Goal: Feedback & Contribution: Contribute content

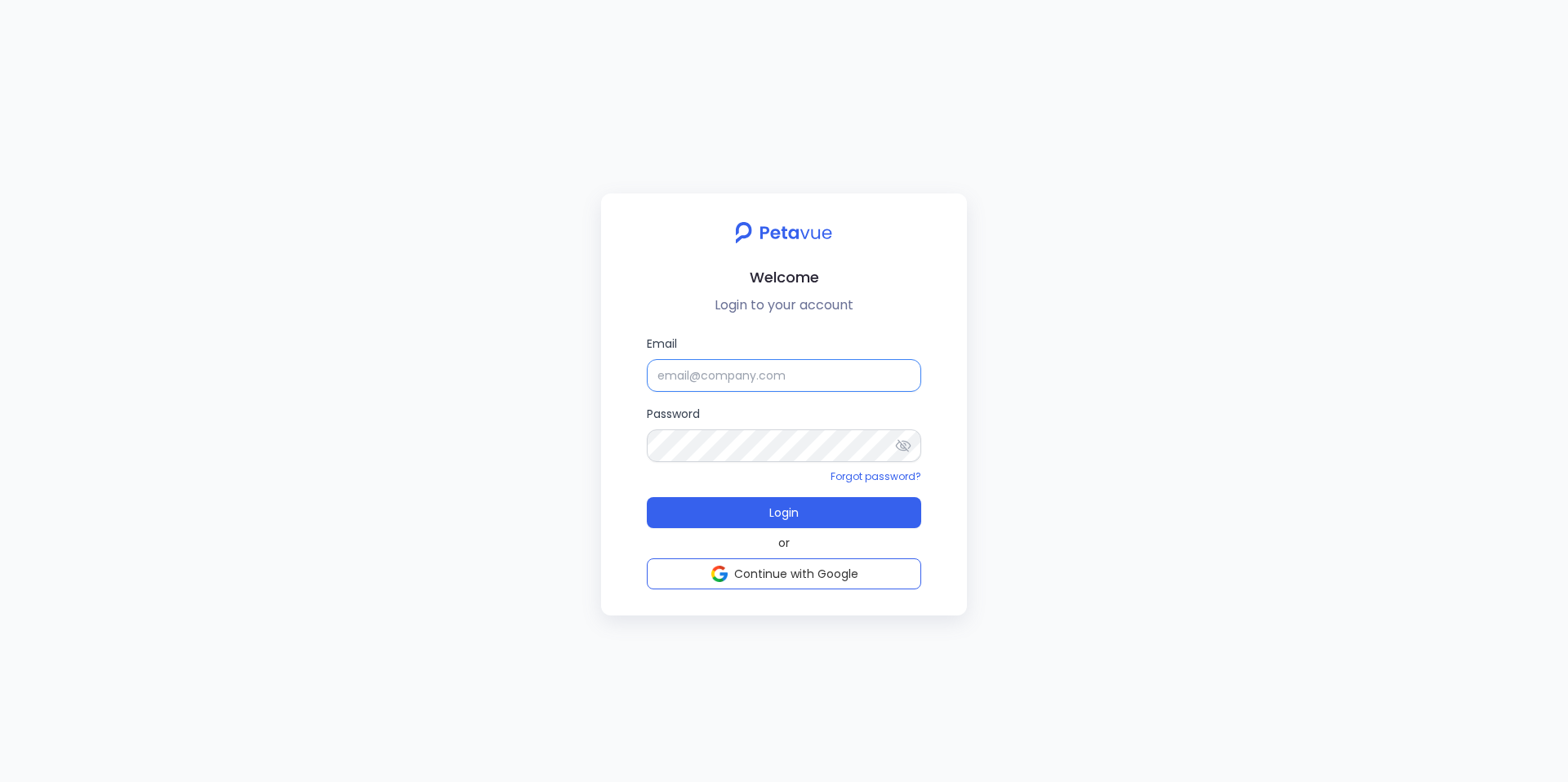
click at [775, 363] on input "Email" at bounding box center [784, 375] width 275 height 32
paste input "[EMAIL_ADDRESS][DOMAIN_NAME]"
type input "[EMAIL_ADDRESS][DOMAIN_NAME]"
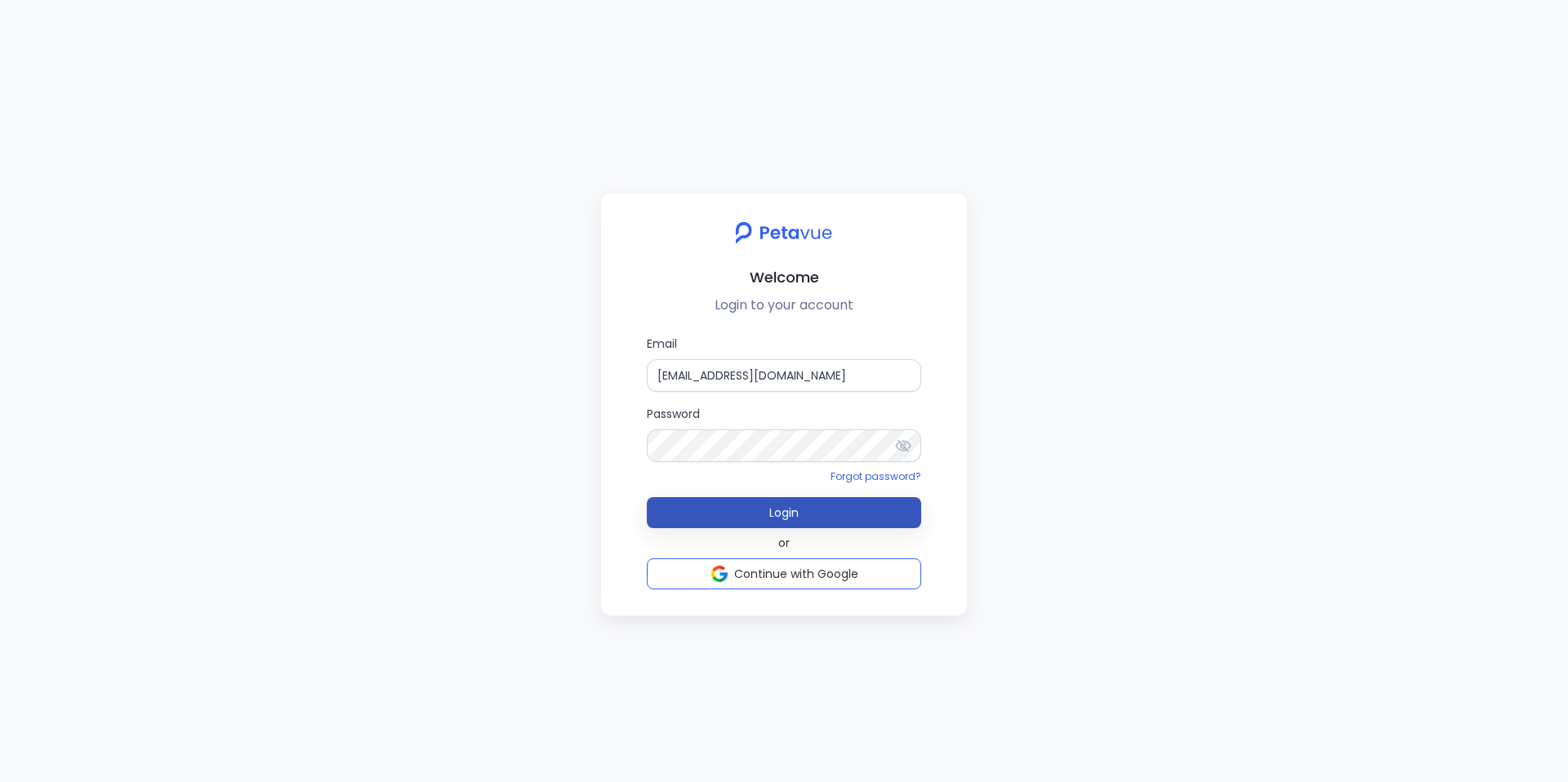
click at [772, 514] on span "Login" at bounding box center [784, 513] width 30 height 17
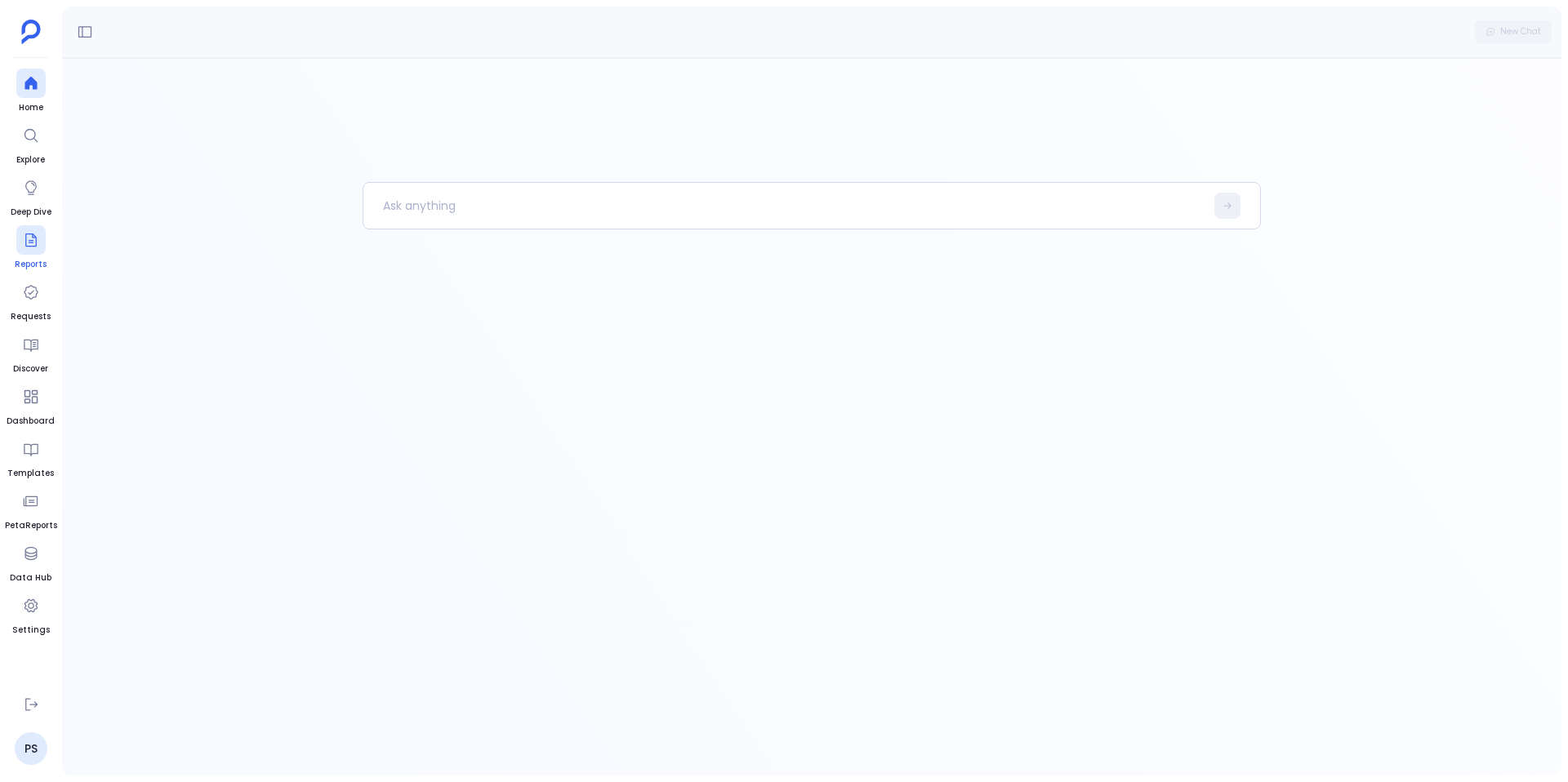
click at [34, 252] on div at bounding box center [31, 240] width 30 height 30
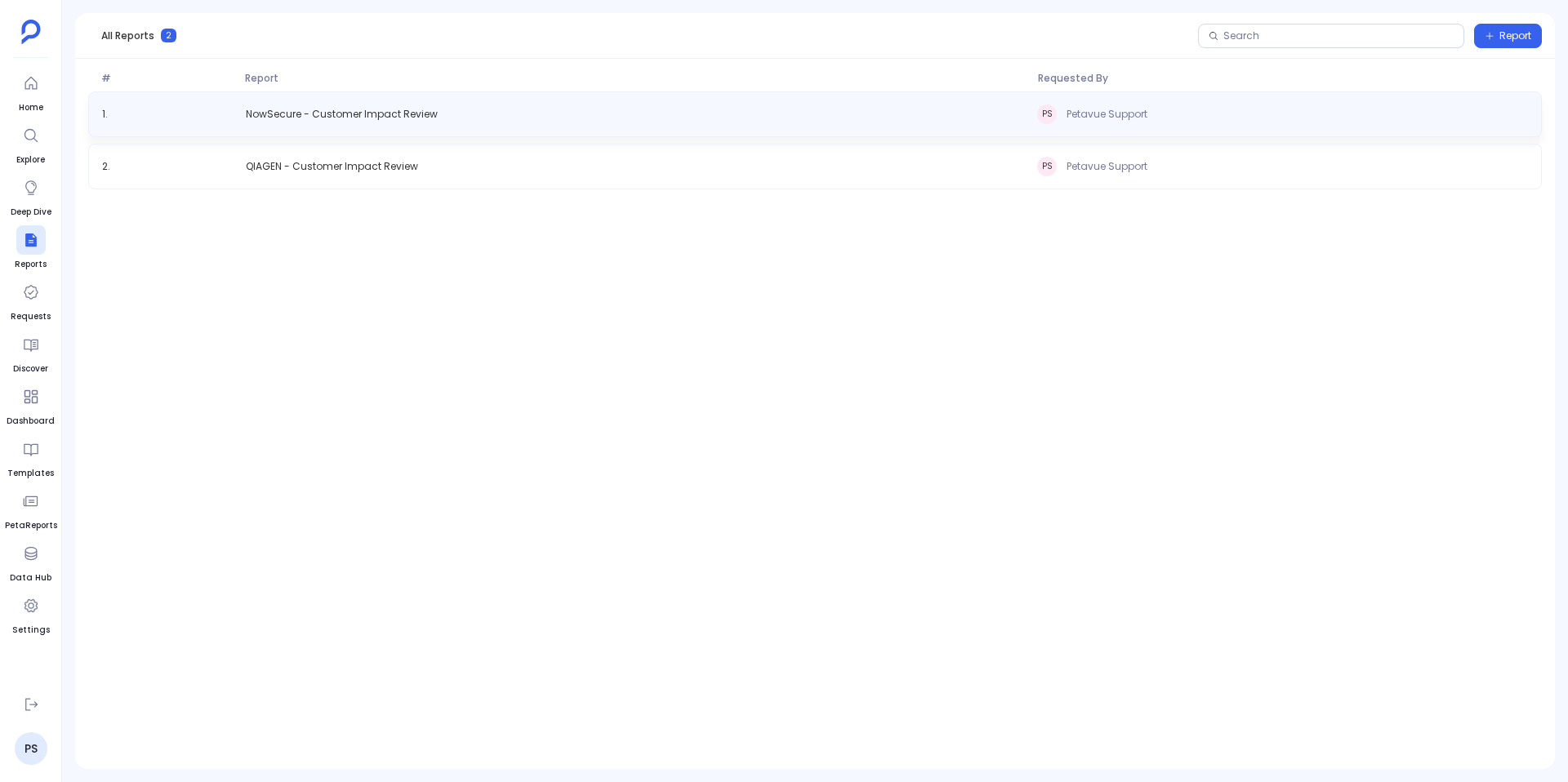
click at [868, 131] on div "1 . NowSecure - Customer Impact Review PS Petavue Support" at bounding box center [815, 114] width 1454 height 46
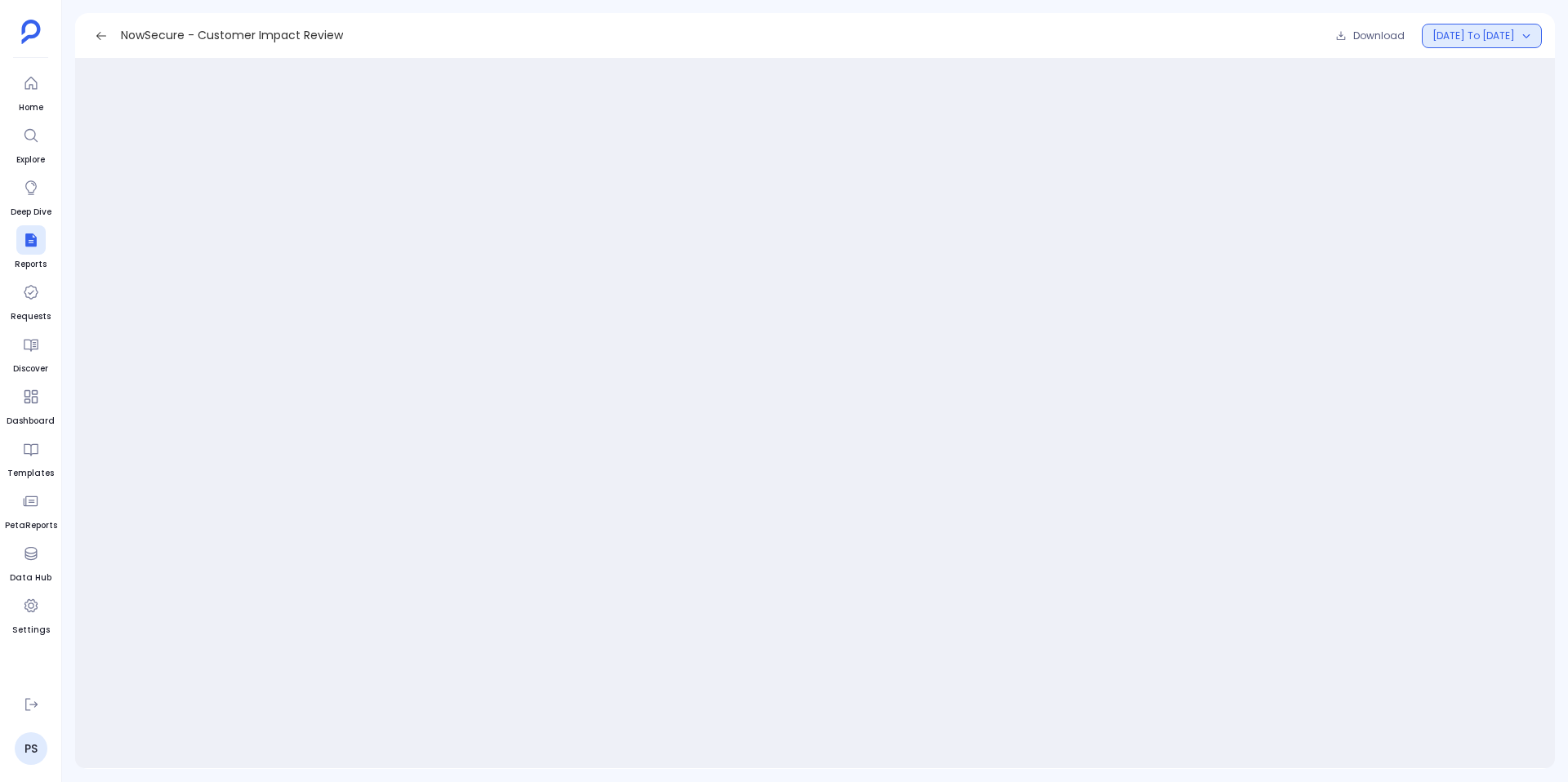
click at [1498, 32] on span "[DATE] To [DATE]" at bounding box center [1474, 36] width 83 height 13
click at [805, 193] on div "Loading Report" at bounding box center [815, 414] width 85 height 670
click at [101, 38] on icon at bounding box center [101, 36] width 13 height 13
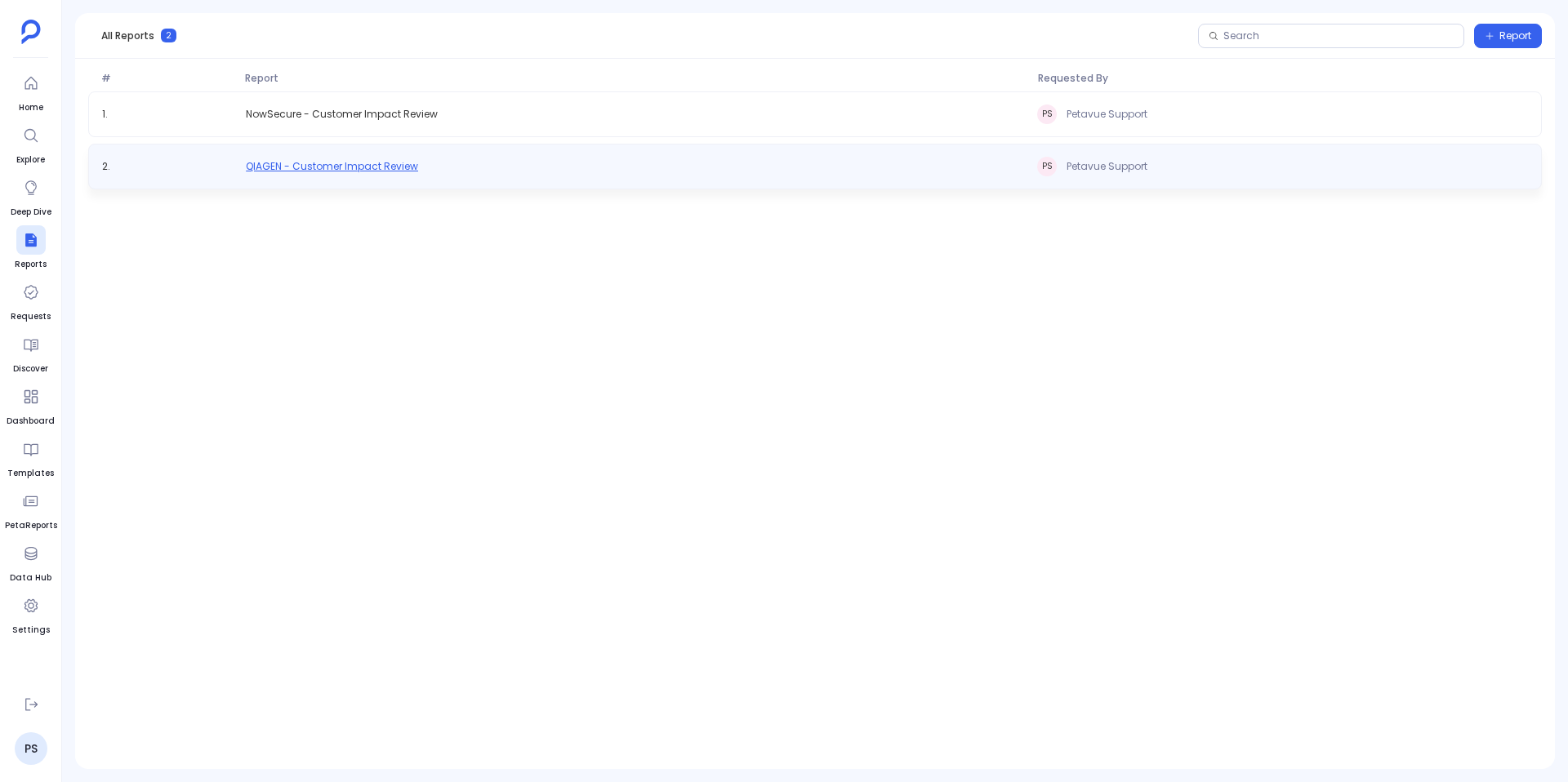
click at [419, 163] on button "QIAGEN - Customer Impact Review" at bounding box center [332, 166] width 185 height 13
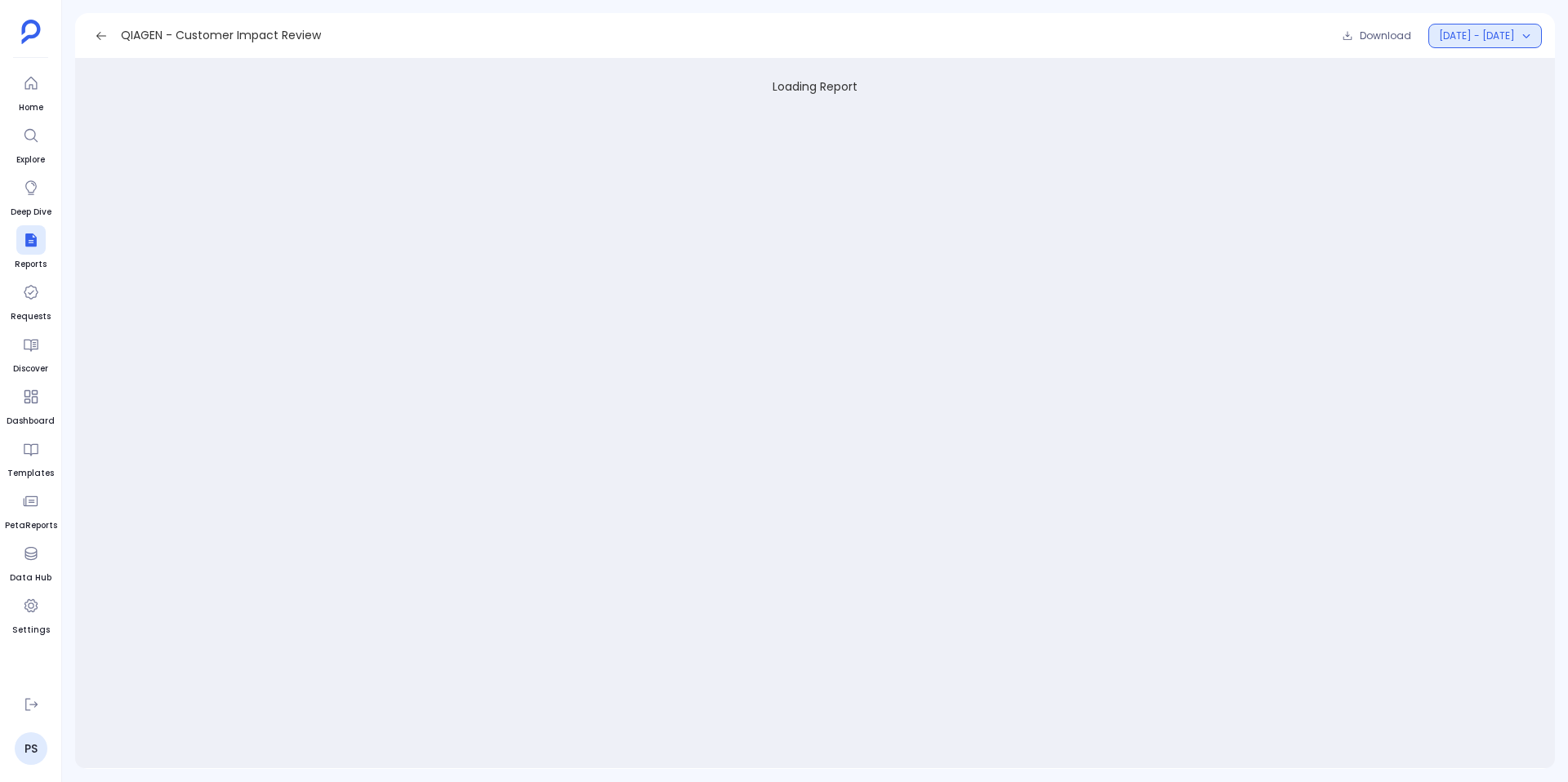
click at [1489, 44] on button "January - May 2025" at bounding box center [1484, 36] width 113 height 25
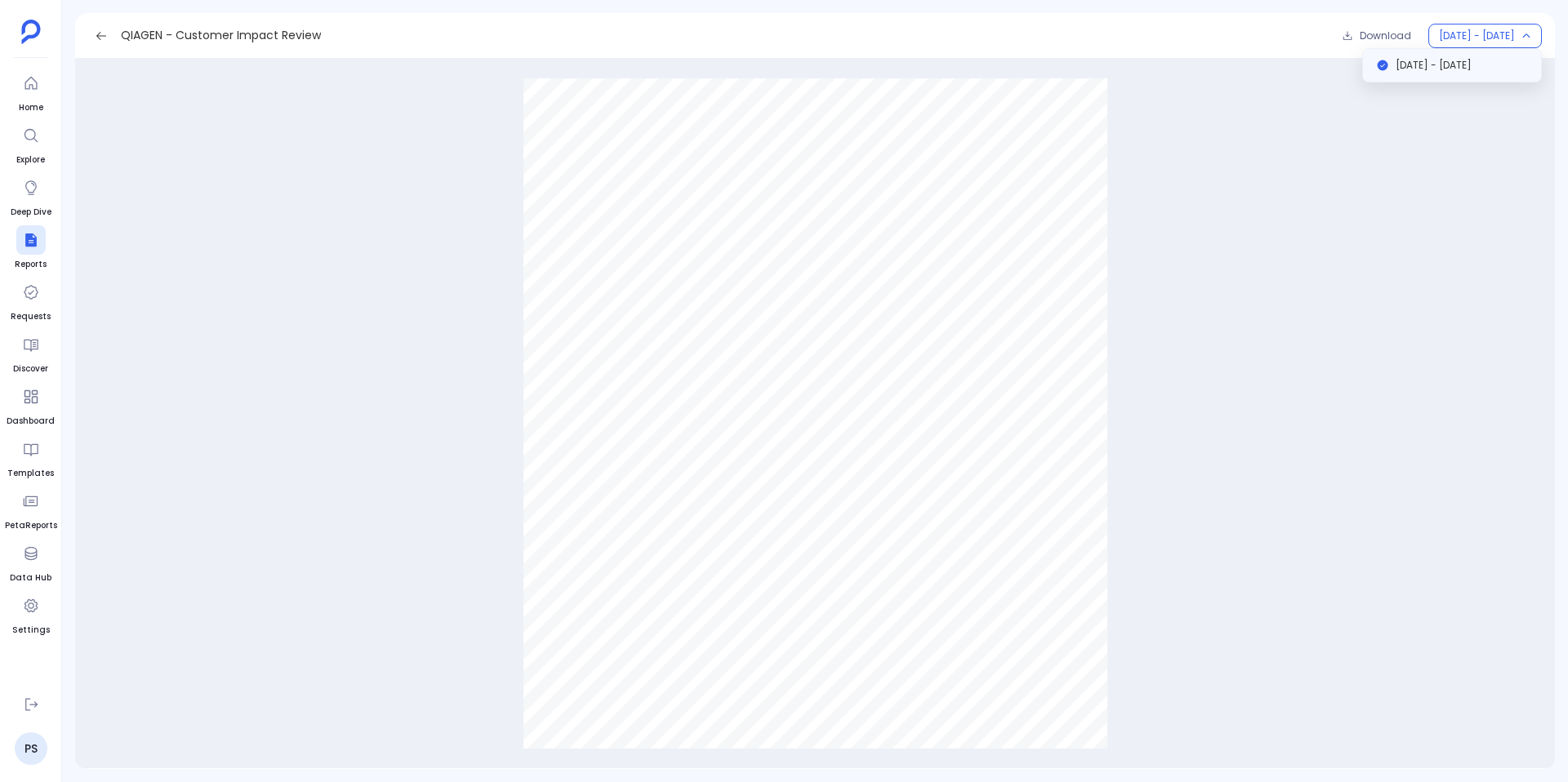
click at [1491, 239] on div at bounding box center [815, 414] width 1454 height 697
click at [98, 34] on icon at bounding box center [101, 36] width 10 height 8
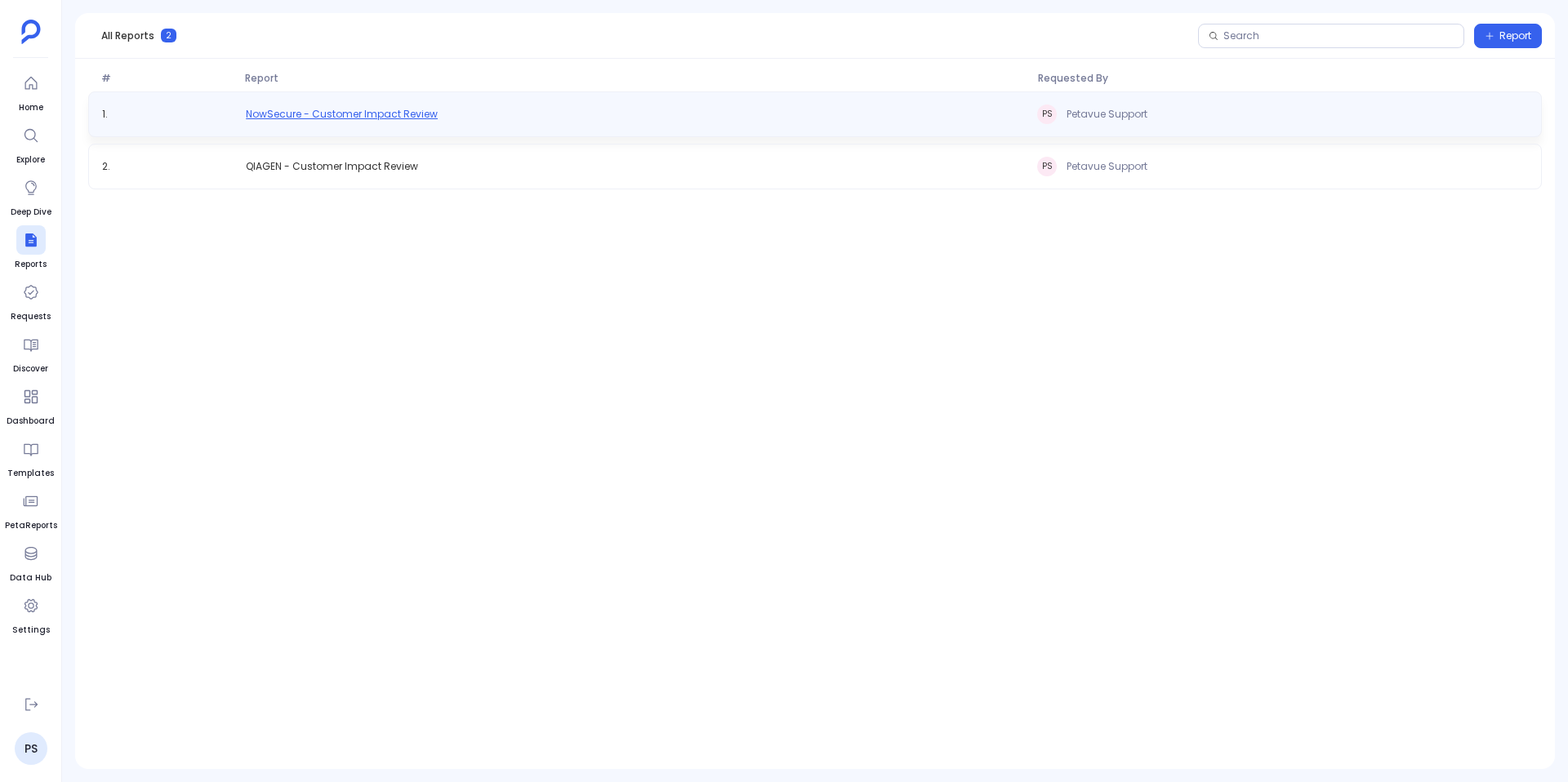
click at [415, 113] on span "NowSecure - Customer Impact Review" at bounding box center [342, 114] width 192 height 13
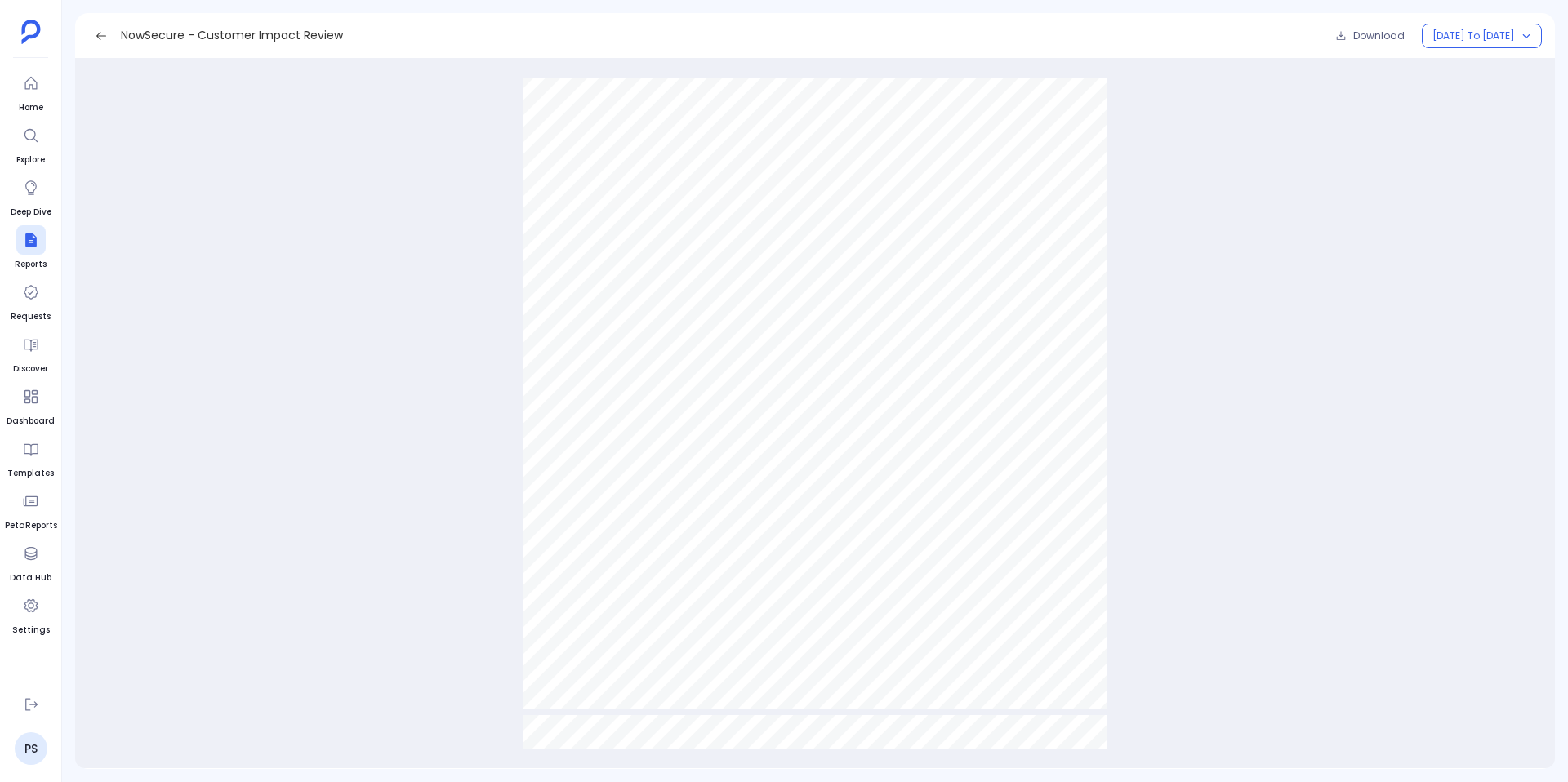
scroll to position [6851, 0]
click at [94, 26] on button at bounding box center [102, 36] width 26 height 26
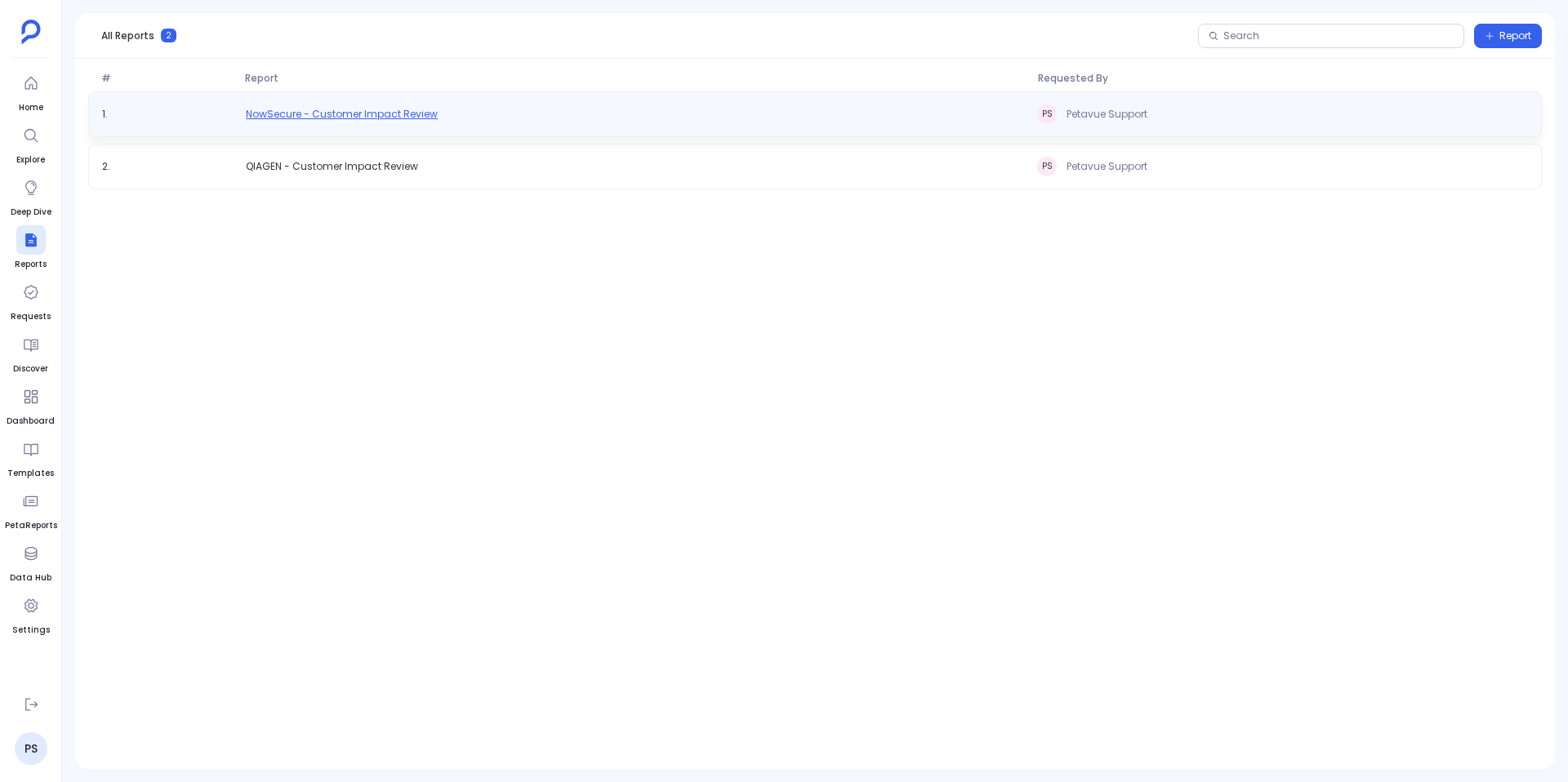
click at [396, 111] on span "NowSecure - Customer Impact Review" at bounding box center [342, 114] width 192 height 13
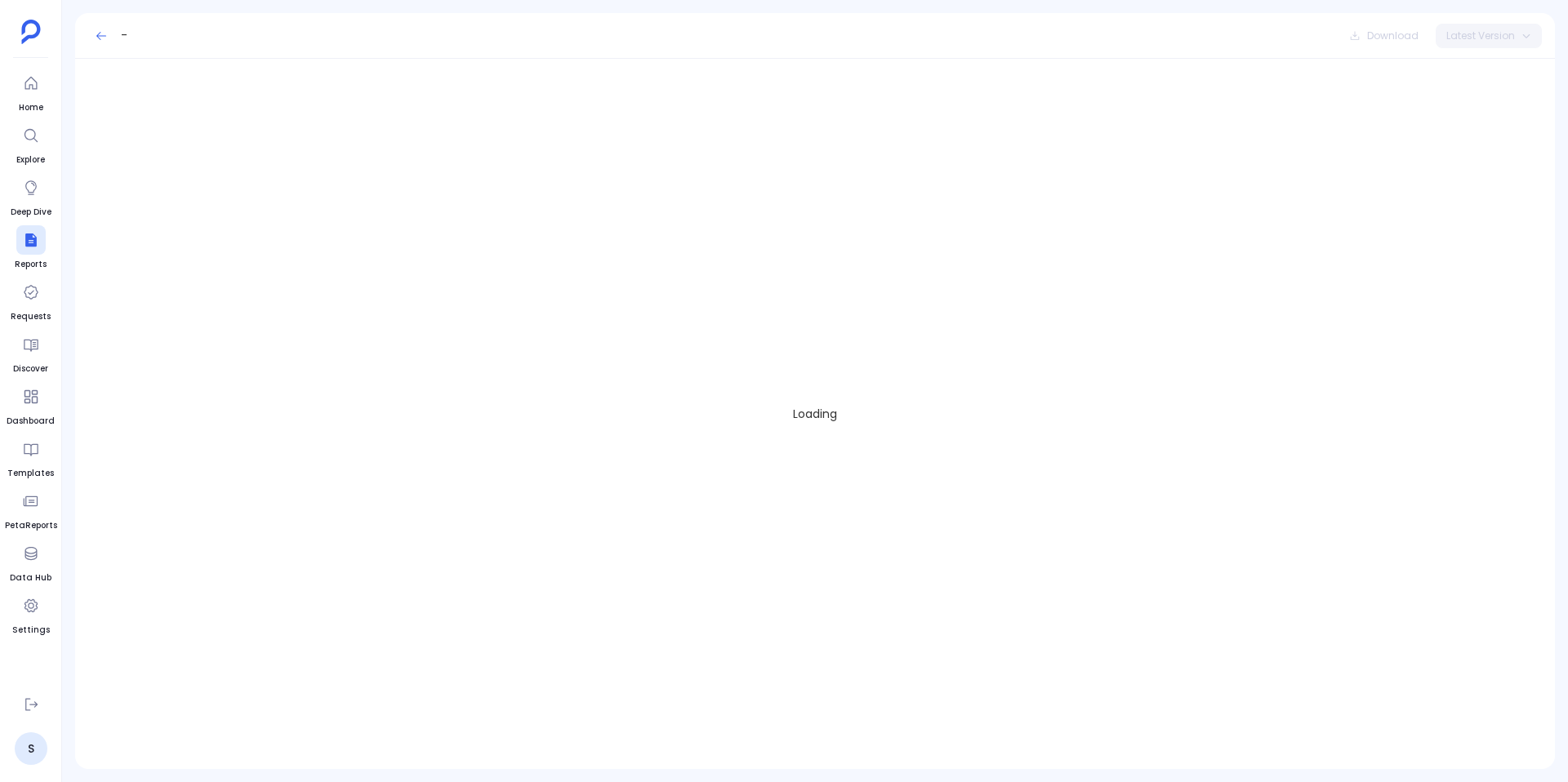
click at [100, 40] on icon at bounding box center [101, 36] width 13 height 13
click at [1477, 36] on button "Report" at bounding box center [1508, 36] width 68 height 25
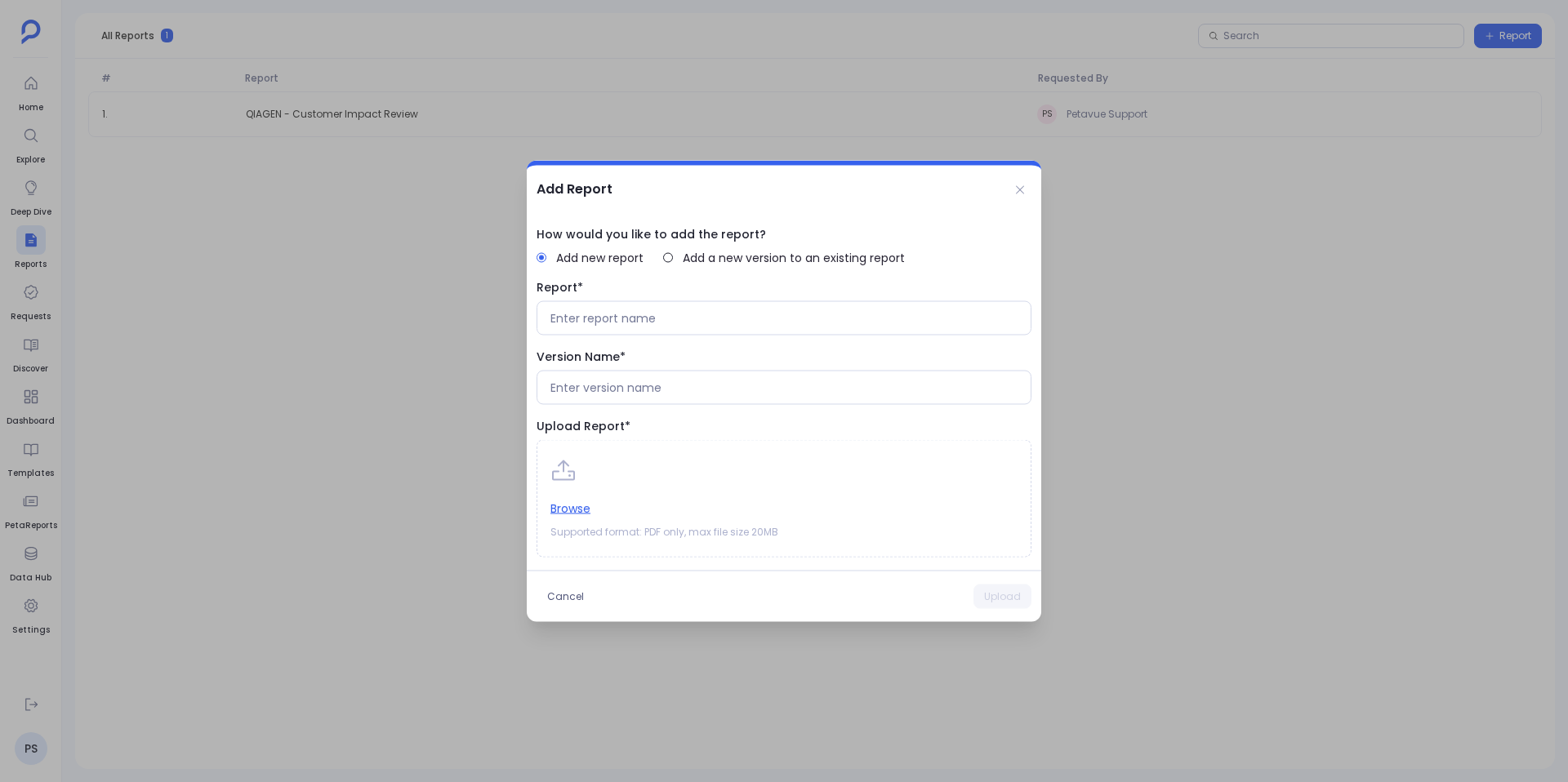
click at [1033, 186] on div "Add Report" at bounding box center [784, 186] width 515 height 52
click at [1019, 192] on icon at bounding box center [1020, 190] width 13 height 13
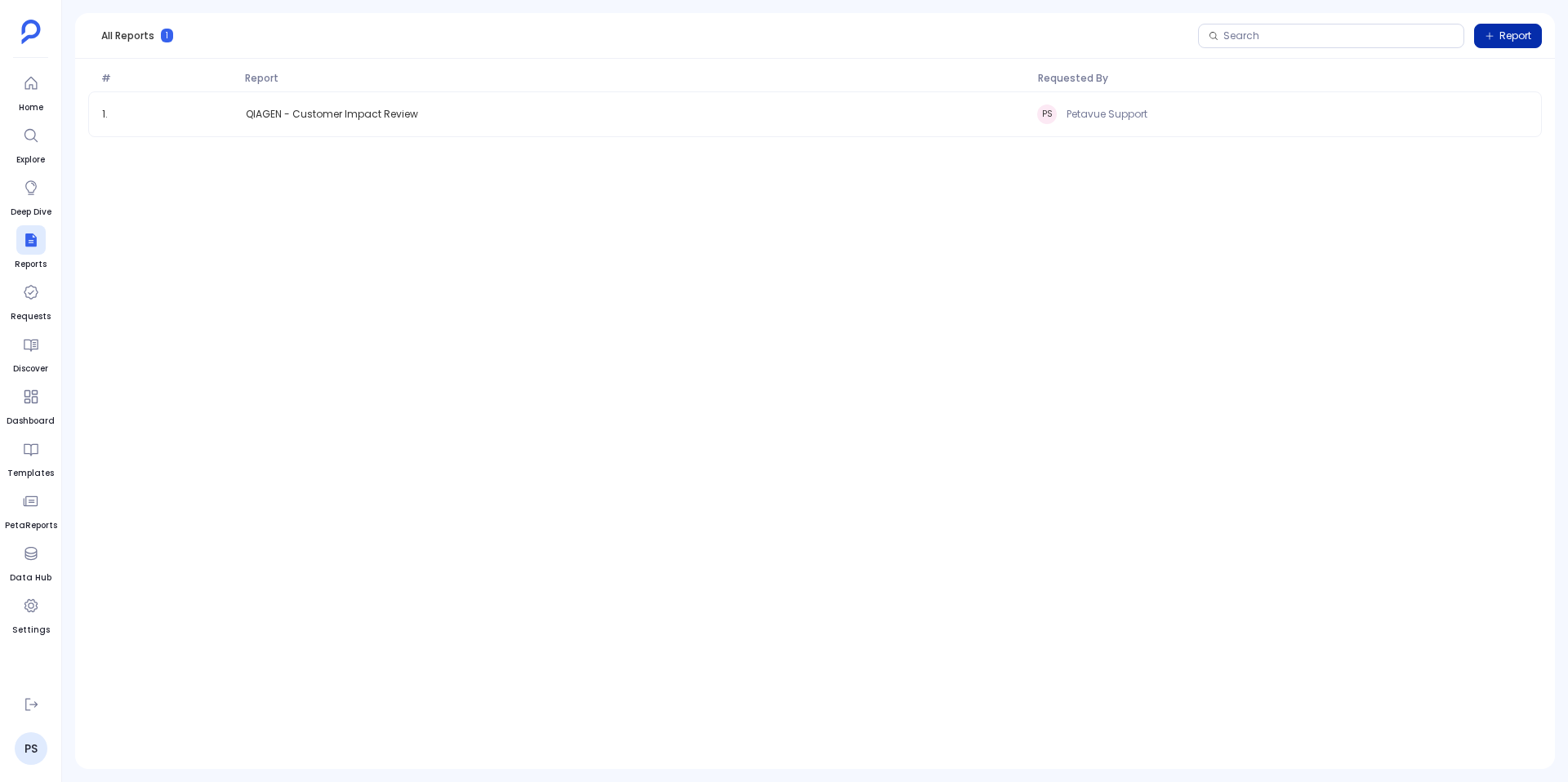
click at [1505, 26] on button "Report" at bounding box center [1508, 36] width 68 height 25
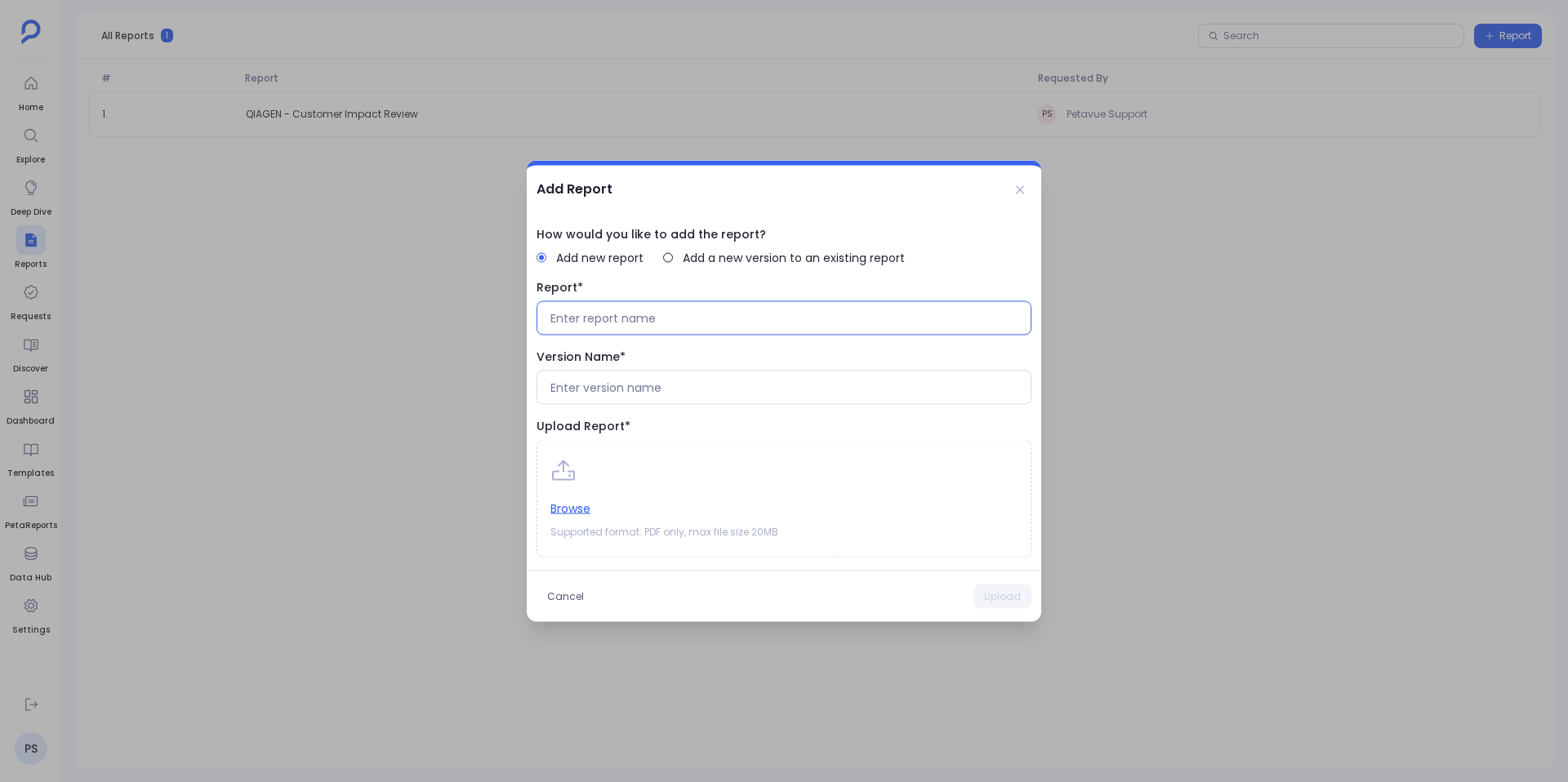
click at [652, 314] on input at bounding box center [784, 319] width 467 height 17
type input "NowSecure - Customer Impact Review"
click at [652, 388] on input at bounding box center [784, 388] width 467 height 17
type input "[DATE] to [DATE]"
click at [586, 501] on button "Browse" at bounding box center [570, 509] width 40 height 18
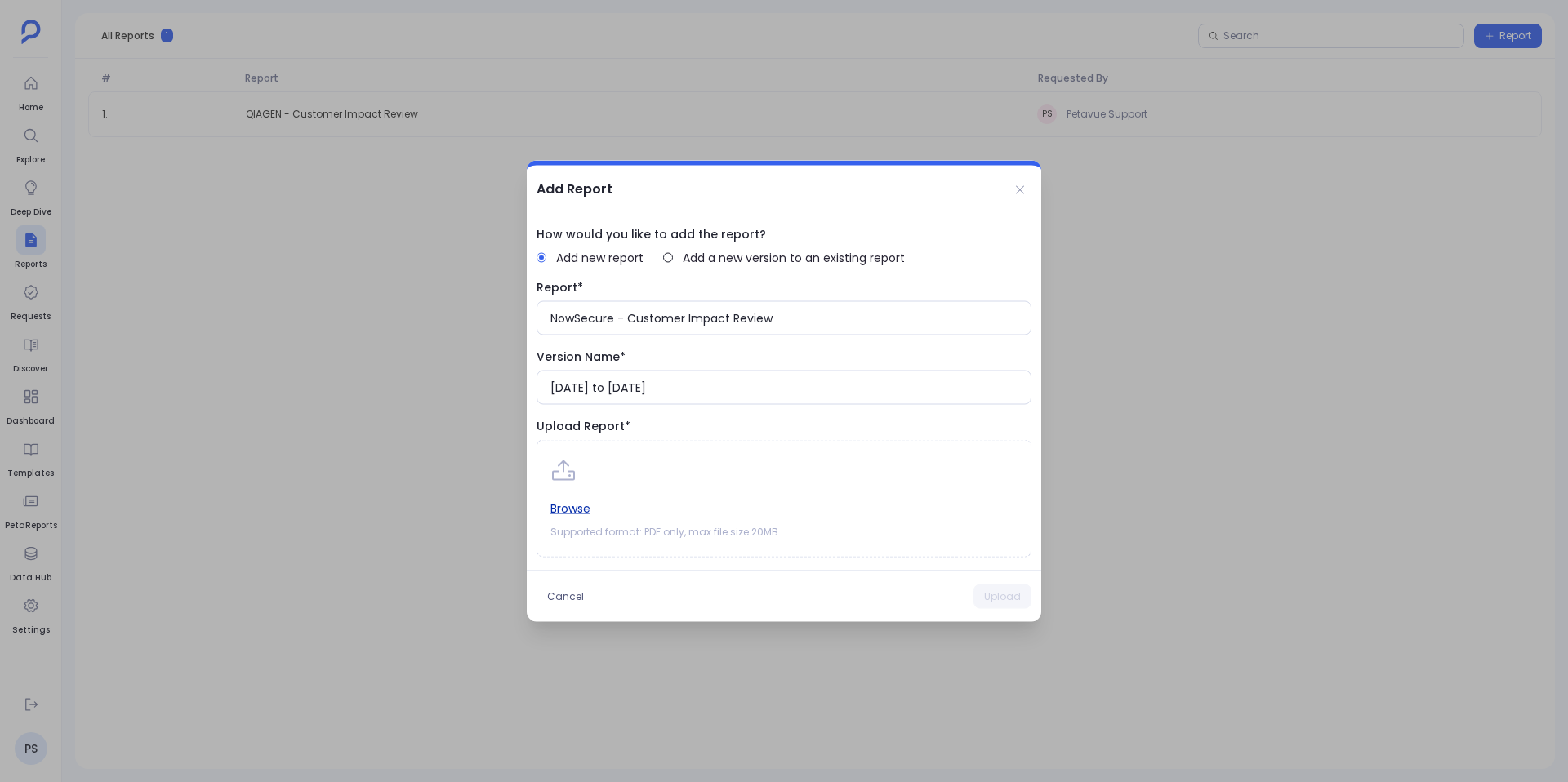
click at [573, 506] on button "Browse" at bounding box center [570, 509] width 40 height 18
click at [1010, 603] on button "Upload" at bounding box center [1002, 597] width 58 height 25
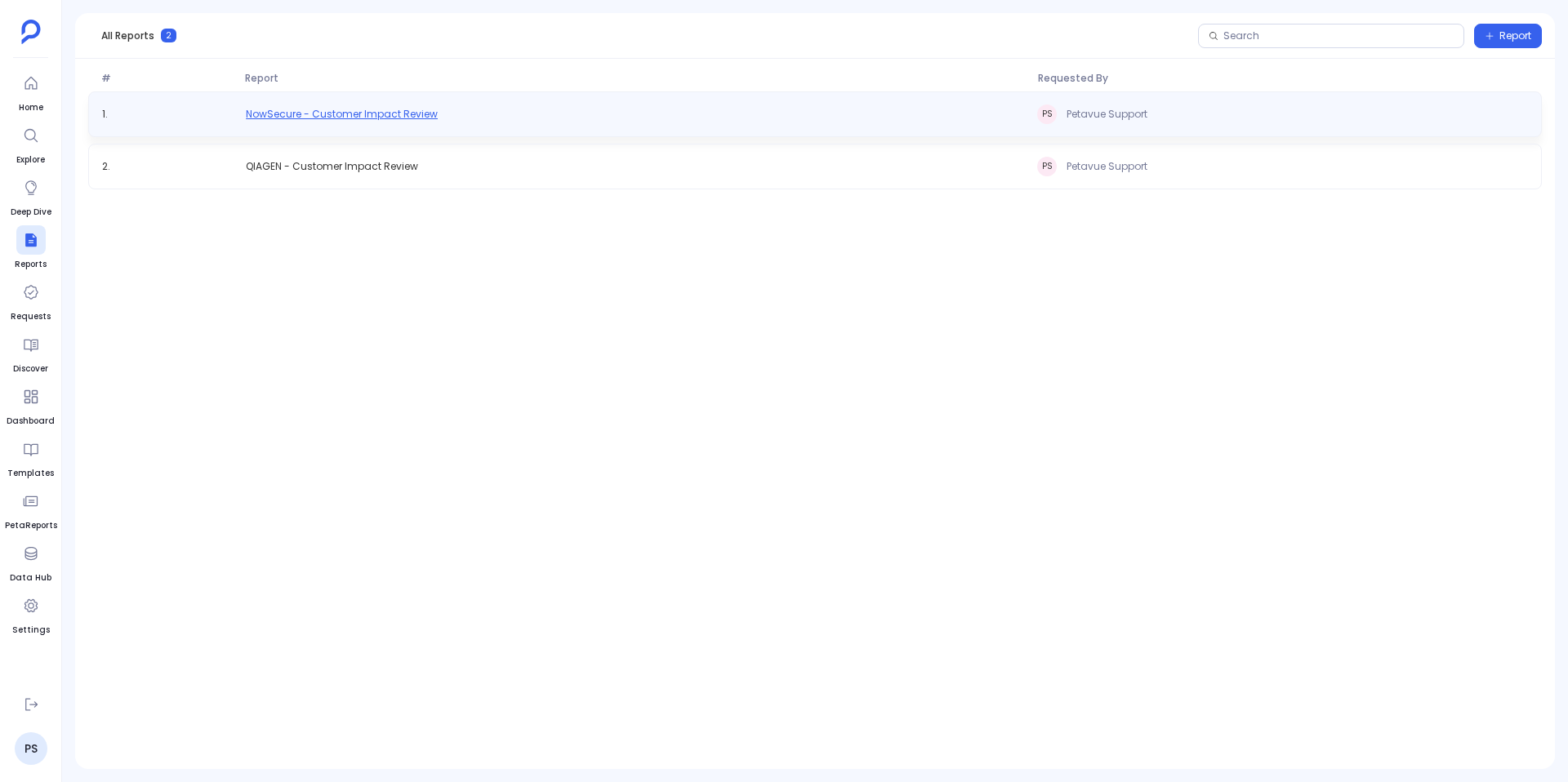
click at [372, 116] on span "NowSecure - Customer Impact Review" at bounding box center [342, 114] width 192 height 13
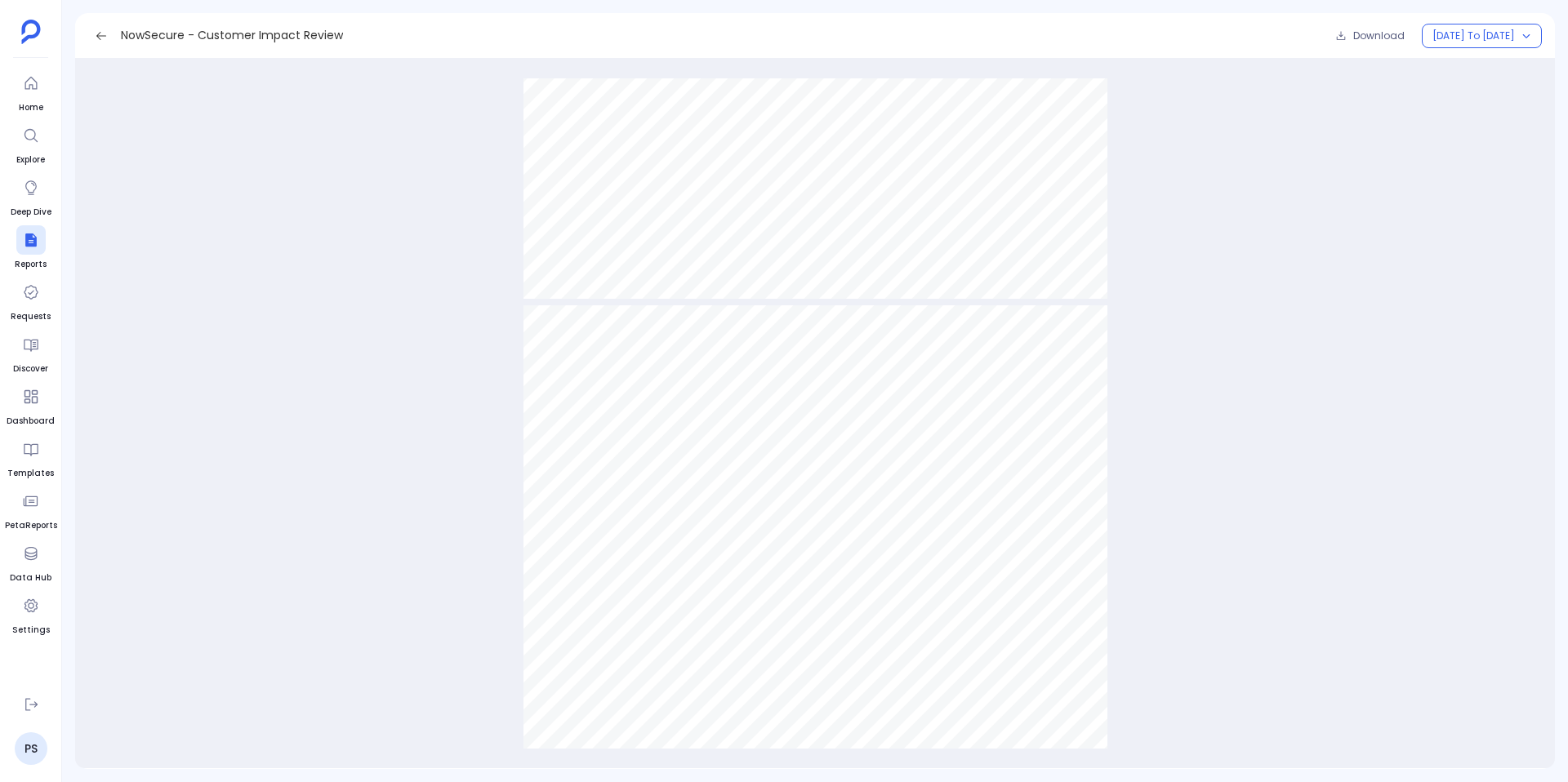
scroll to position [516, 0]
click at [97, 37] on icon at bounding box center [101, 36] width 13 height 13
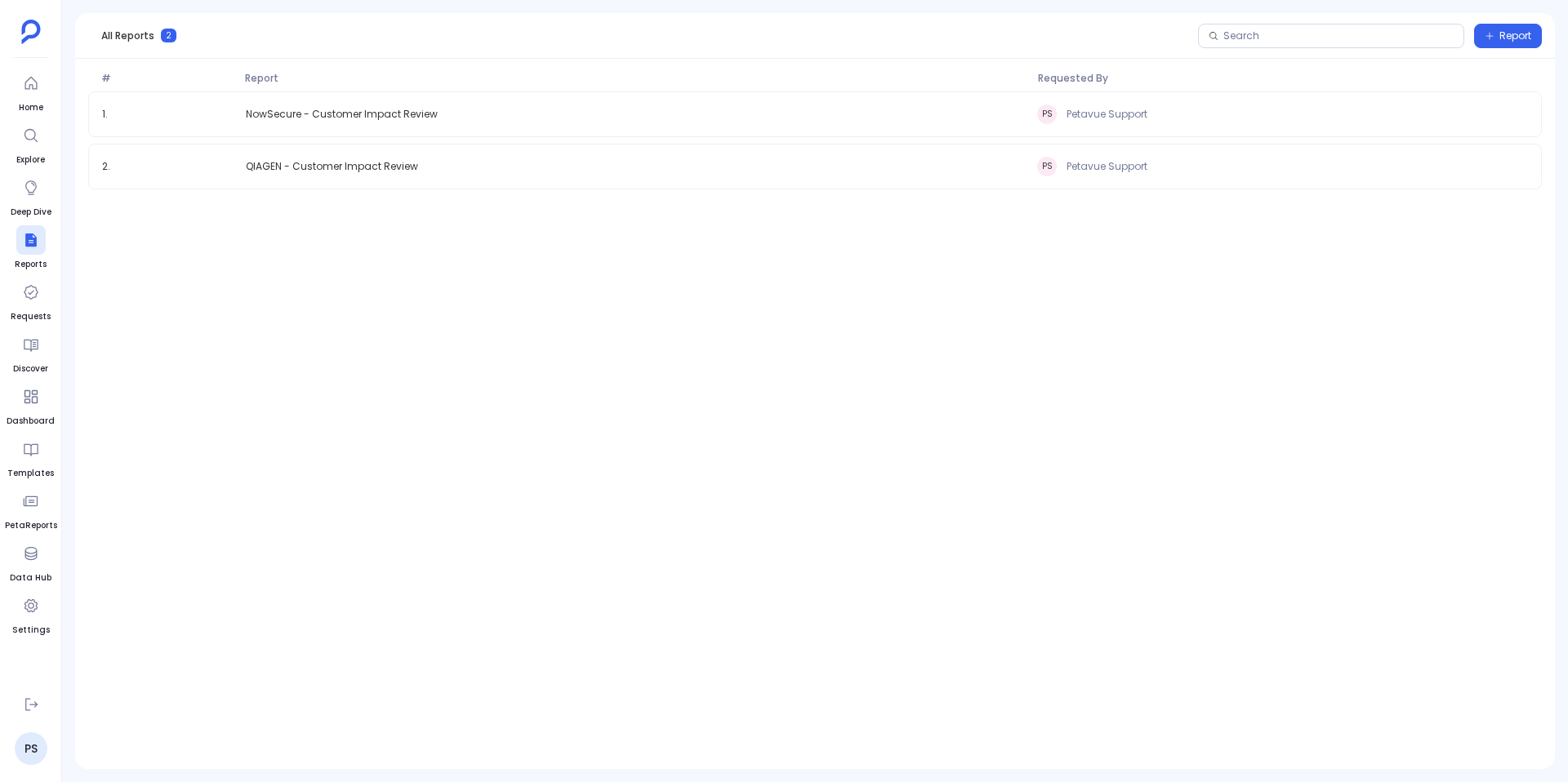
click at [1505, 47] on div "Report" at bounding box center [1369, 36] width 343 height 26
click at [1508, 36] on span "Report" at bounding box center [1515, 36] width 31 height 13
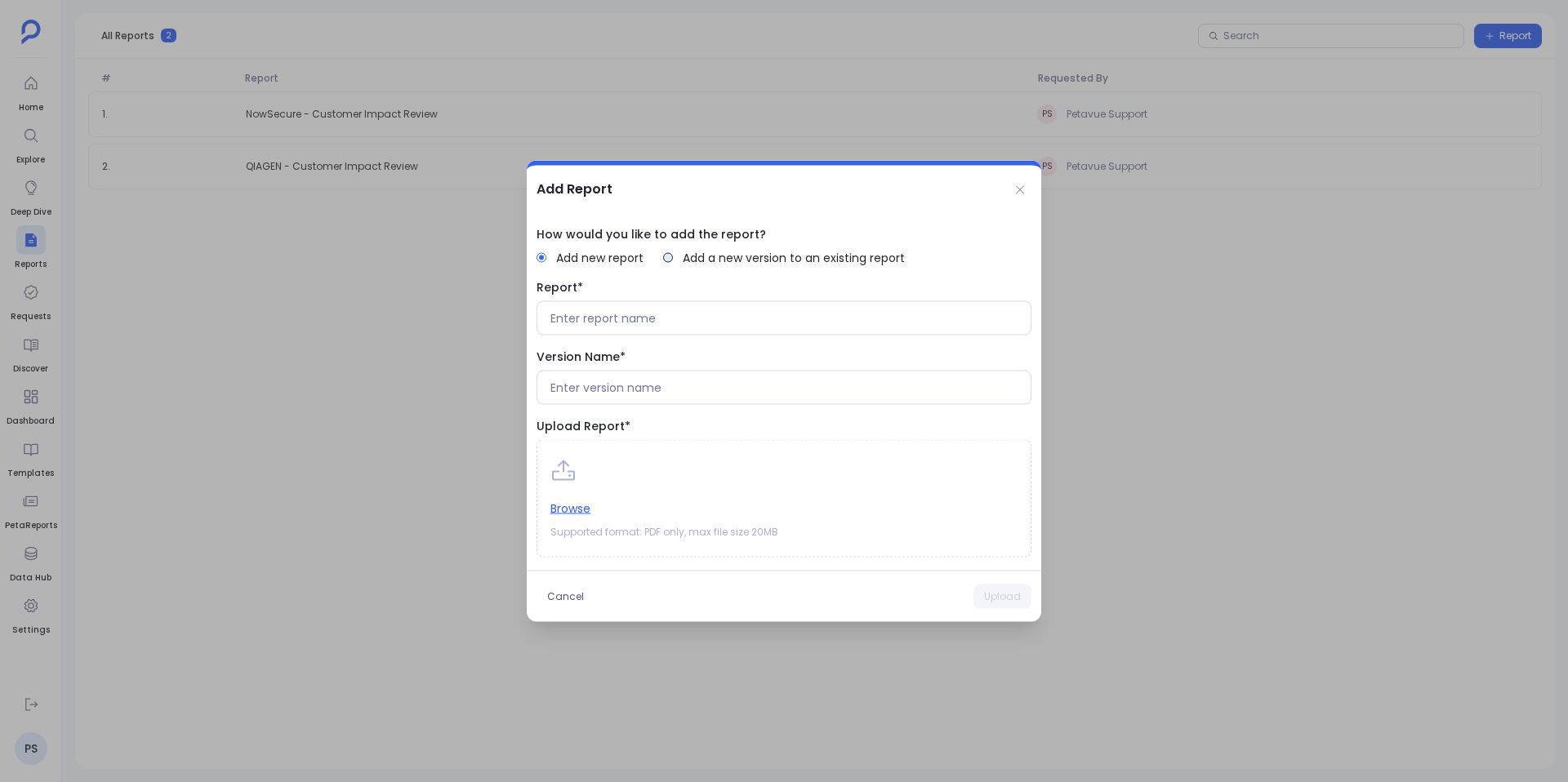
click at [699, 263] on span "Add a new version to an existing report" at bounding box center [794, 258] width 222 height 17
click at [676, 328] on button "Select report" at bounding box center [784, 318] width 495 height 34
click at [681, 357] on label "NowSecure - Customer Impact Review" at bounding box center [784, 352] width 493 height 32
click at [683, 384] on input at bounding box center [784, 388] width 467 height 17
type input "January to"
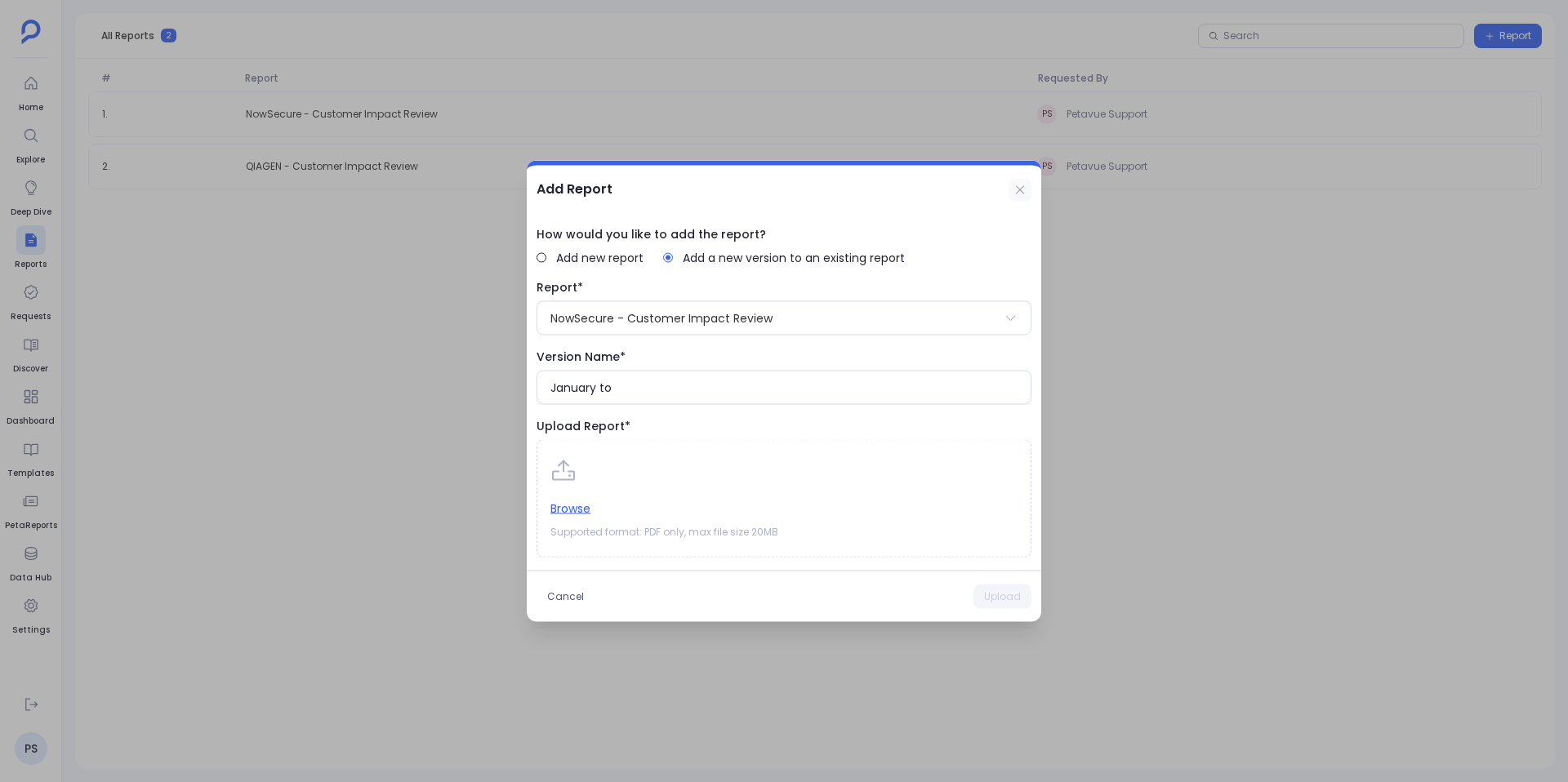
click at [1028, 199] on button at bounding box center [1020, 190] width 23 height 23
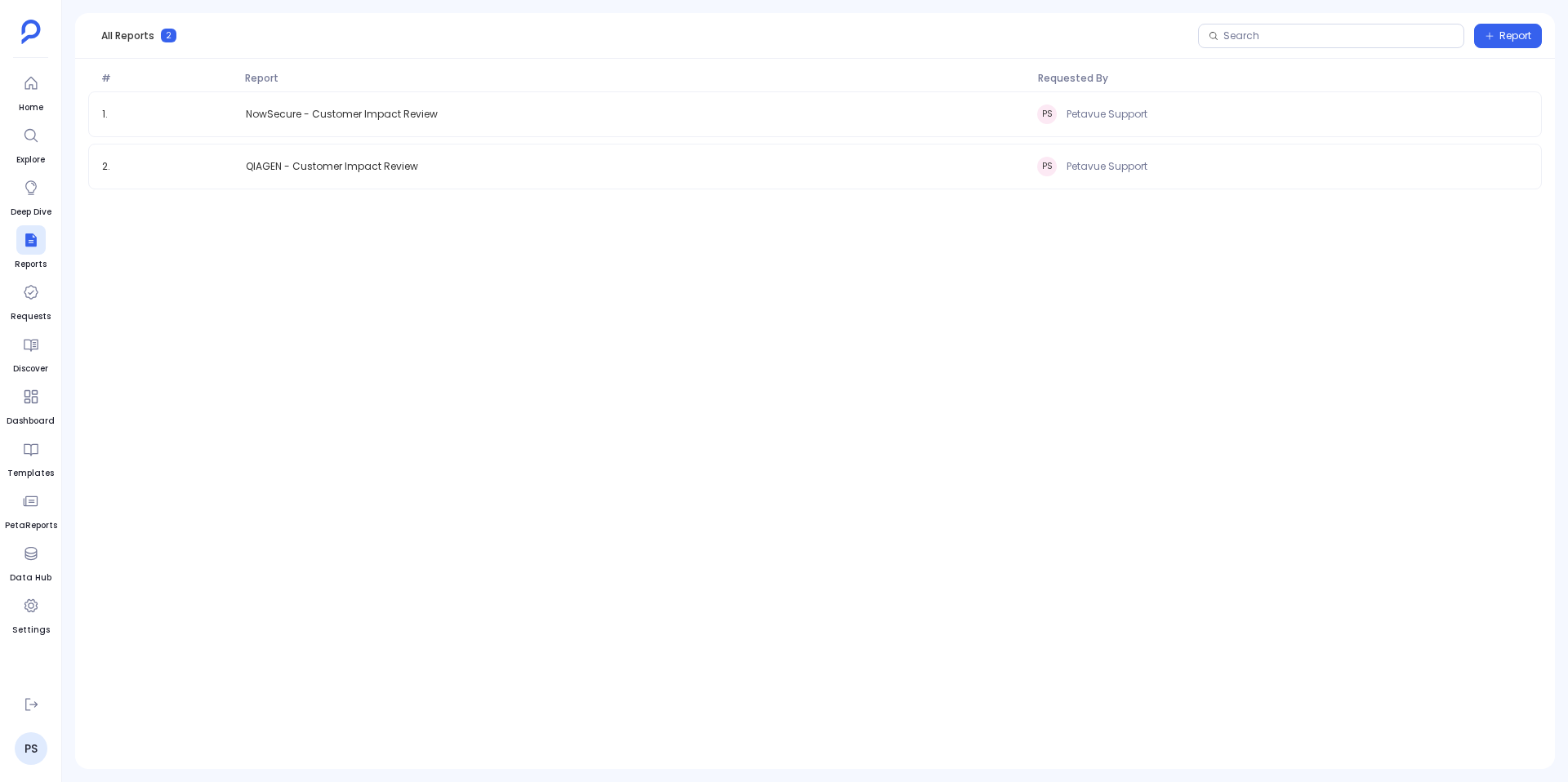
click at [635, 121] on div "1 . NowSecure - Customer Impact Review PS Petavue Support" at bounding box center [815, 114] width 1454 height 46
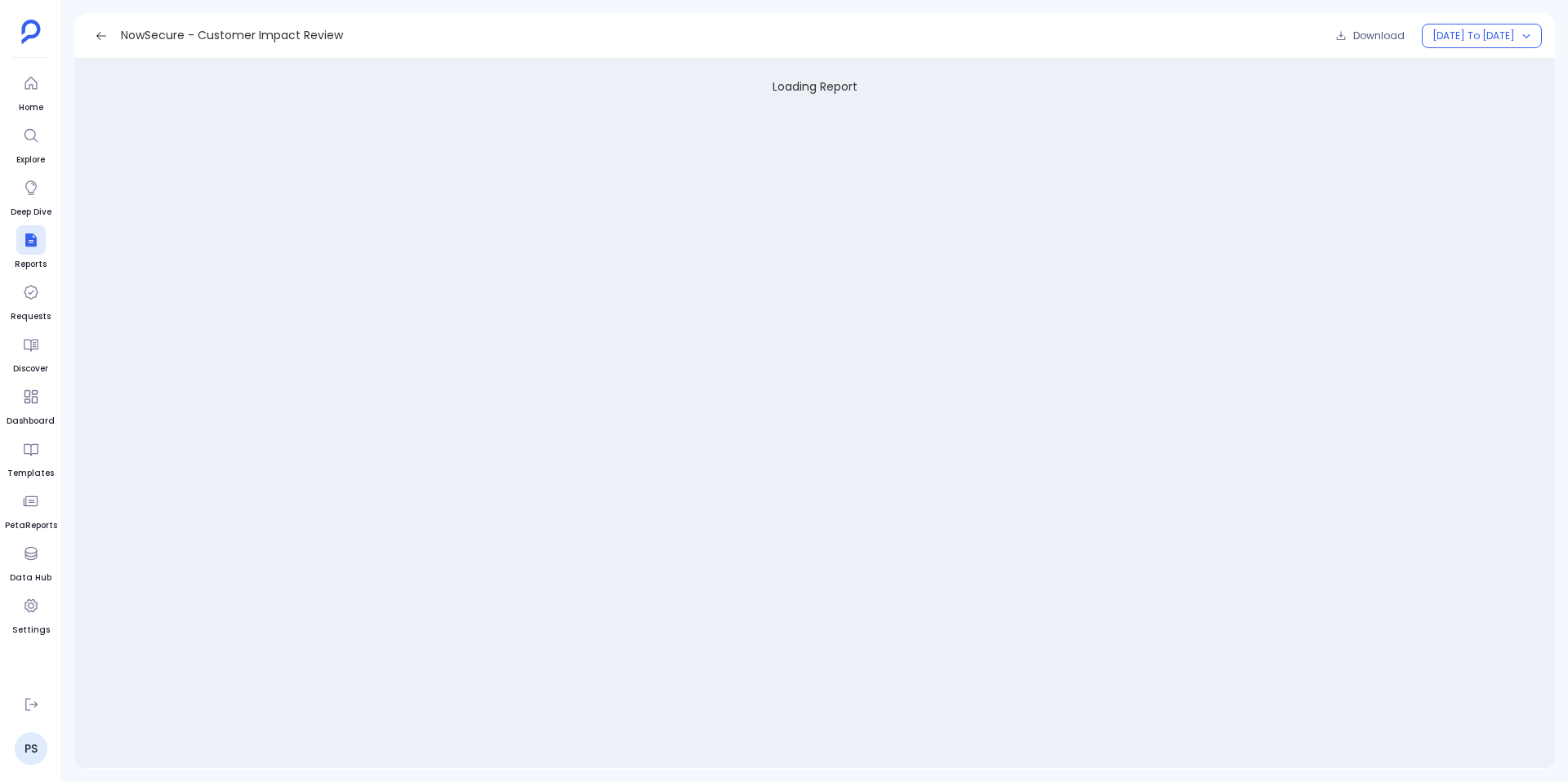
click at [107, 32] on icon at bounding box center [101, 36] width 13 height 13
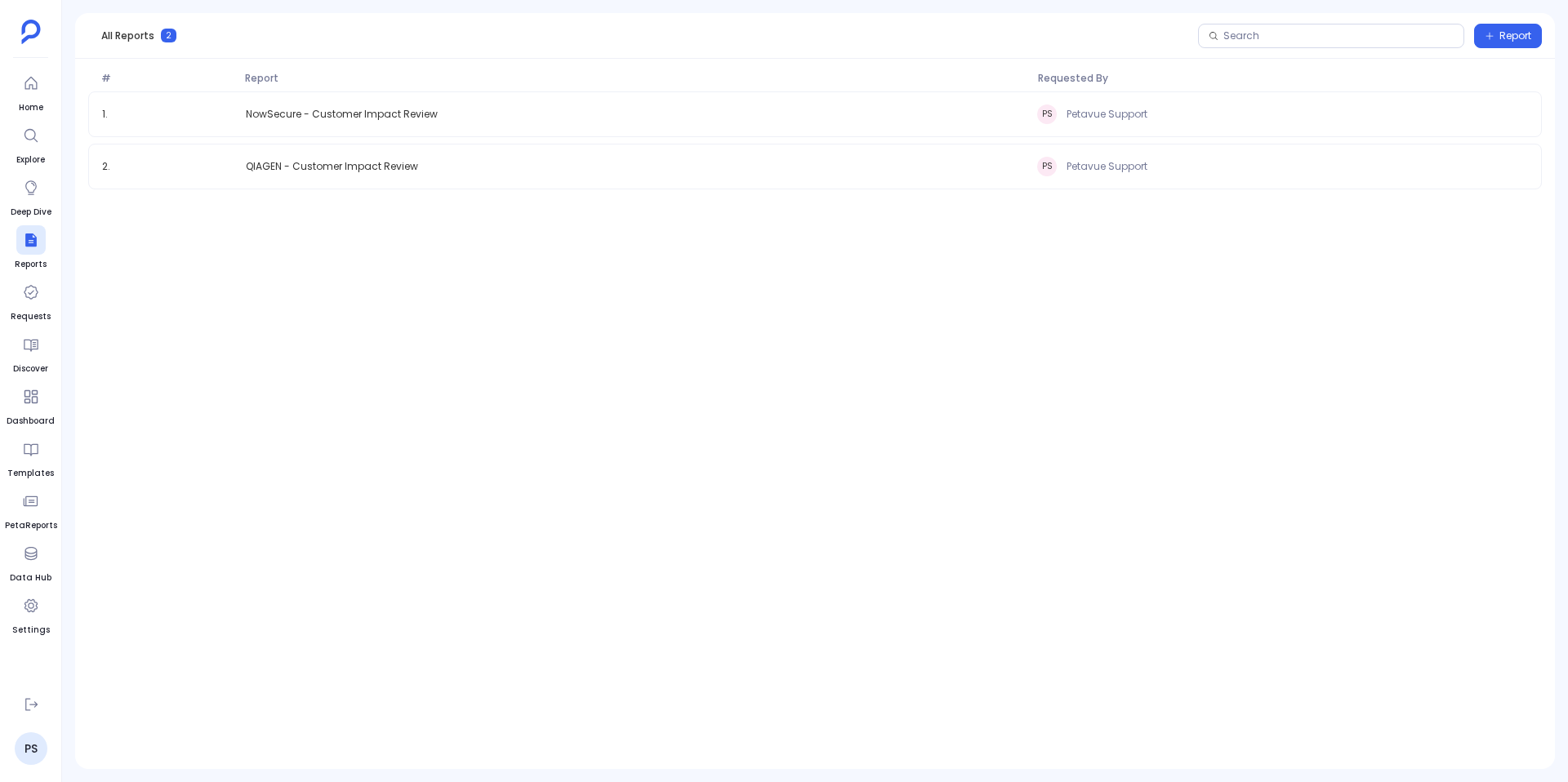
click at [1175, 545] on div "1 . NowSecure - Customer Impact Review PS Petavue Support 2 . QIAGEN - Customer…" at bounding box center [815, 404] width 1479 height 625
click at [1514, 31] on span "Report" at bounding box center [1515, 36] width 31 height 13
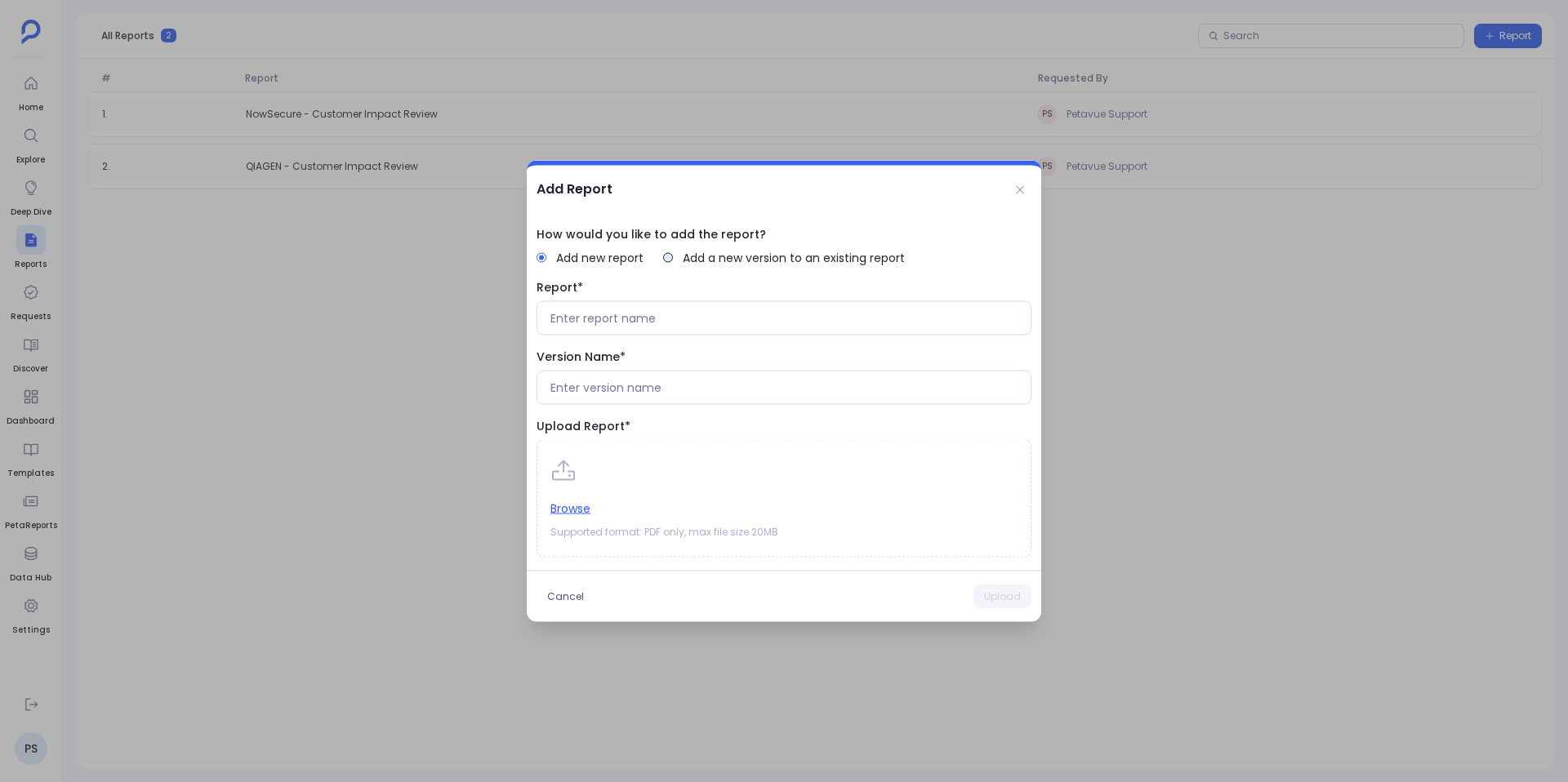
click at [801, 264] on span "Add a new version to an existing report" at bounding box center [794, 258] width 222 height 17
click at [789, 305] on button "Select report" at bounding box center [784, 318] width 495 height 34
click at [760, 342] on label "NowSecure - Customer Impact Review" at bounding box center [784, 352] width 493 height 32
click at [710, 396] on div at bounding box center [784, 387] width 495 height 34
click at [717, 384] on input at bounding box center [784, 388] width 467 height 17
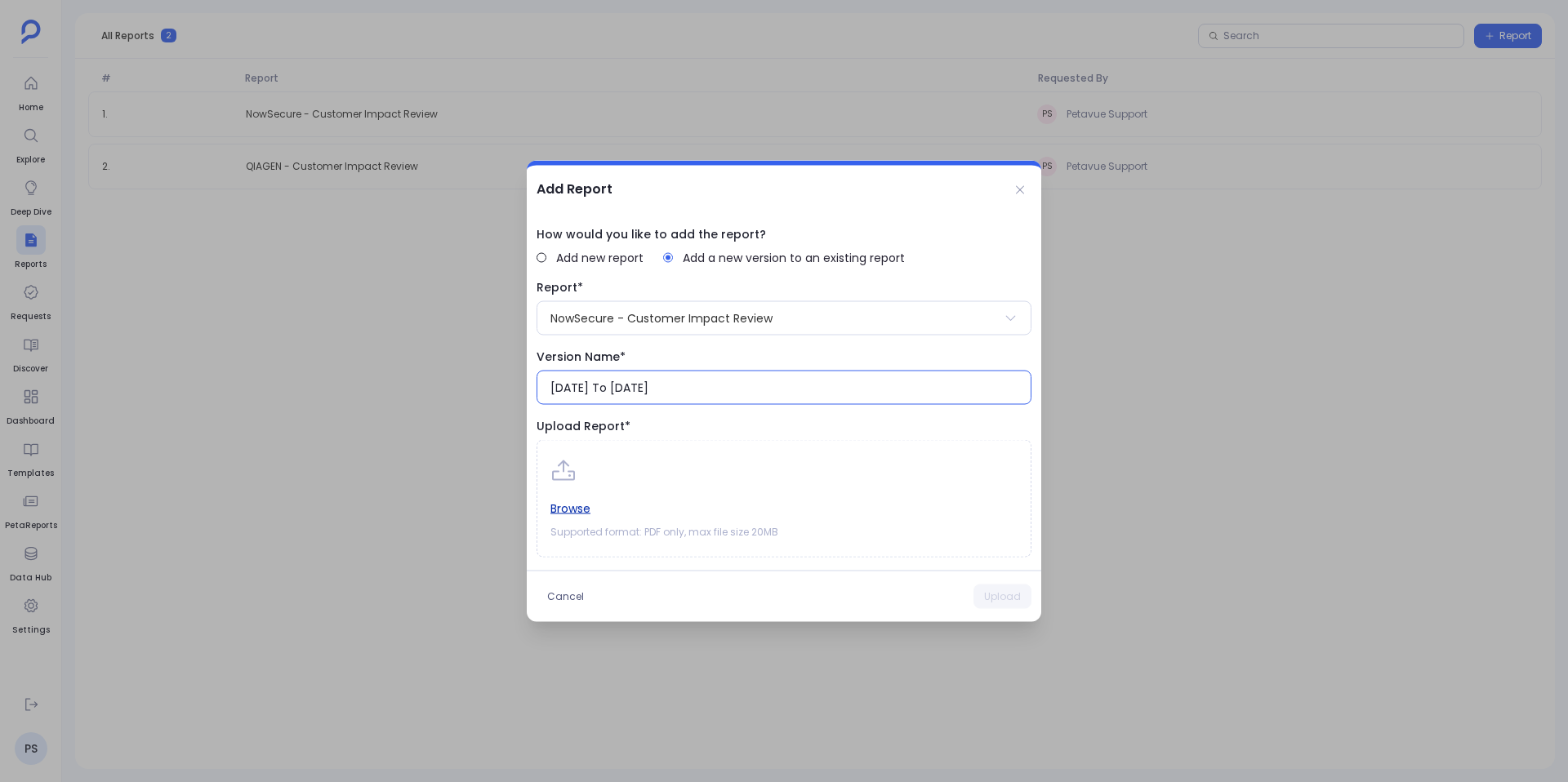
type input "[DATE] To [DATE]"
click at [588, 509] on button "Browse" at bounding box center [570, 509] width 40 height 18
click at [1020, 598] on button "Upload" at bounding box center [1002, 597] width 58 height 25
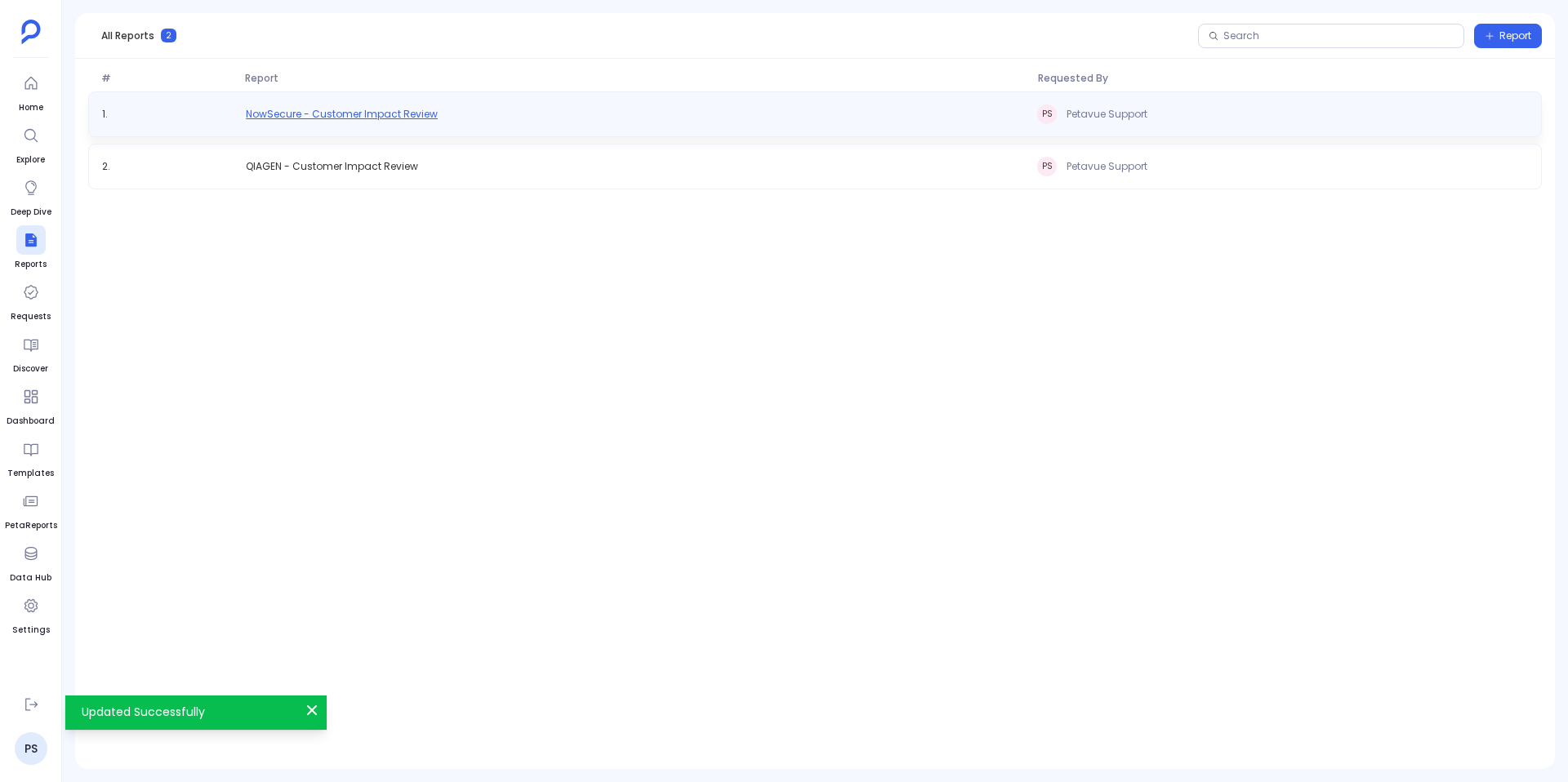
click at [356, 113] on span "NowSecure - Customer Impact Review" at bounding box center [342, 114] width 192 height 13
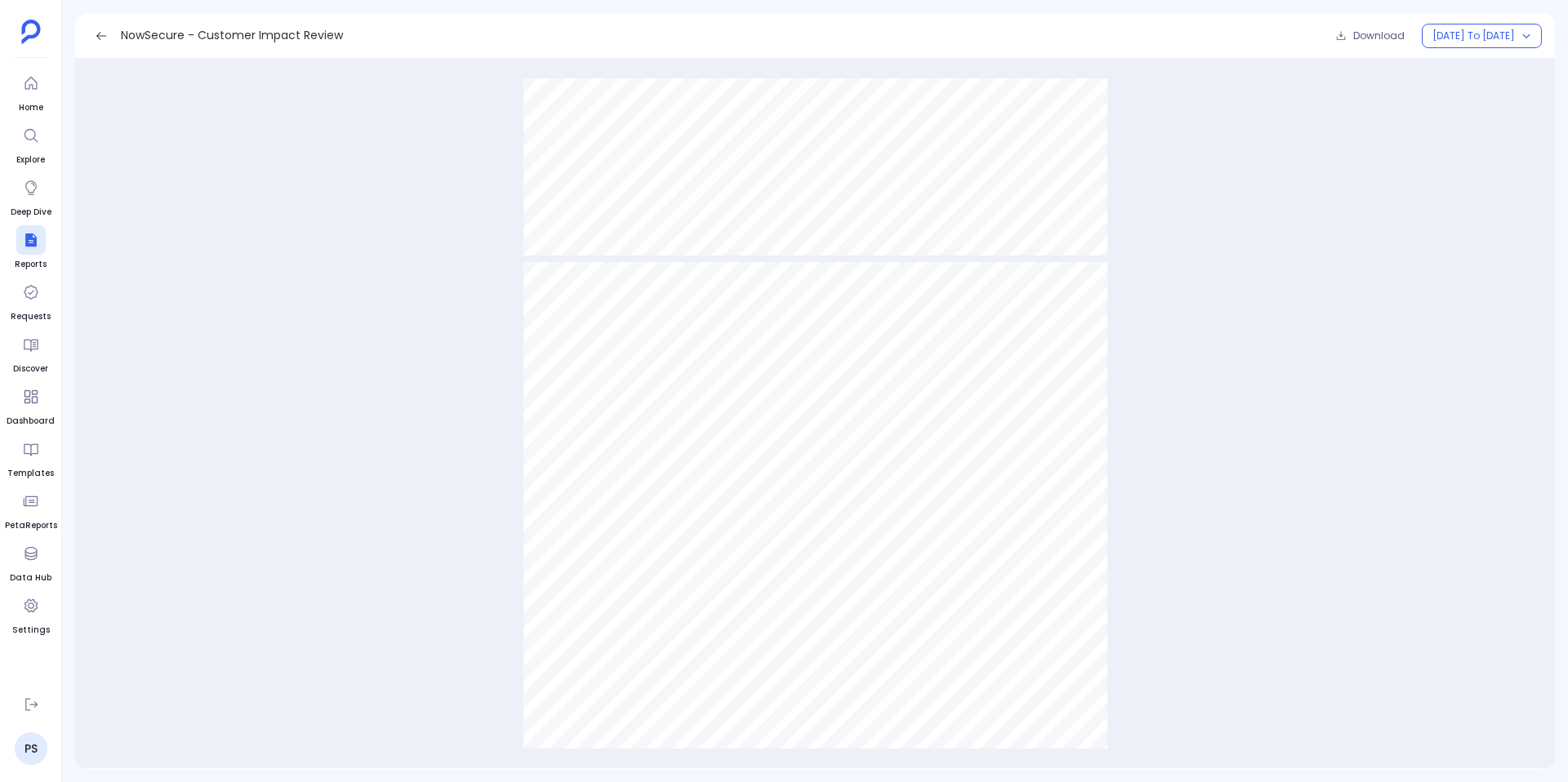
scroll to position [4560, 0]
click at [102, 37] on icon at bounding box center [101, 36] width 13 height 13
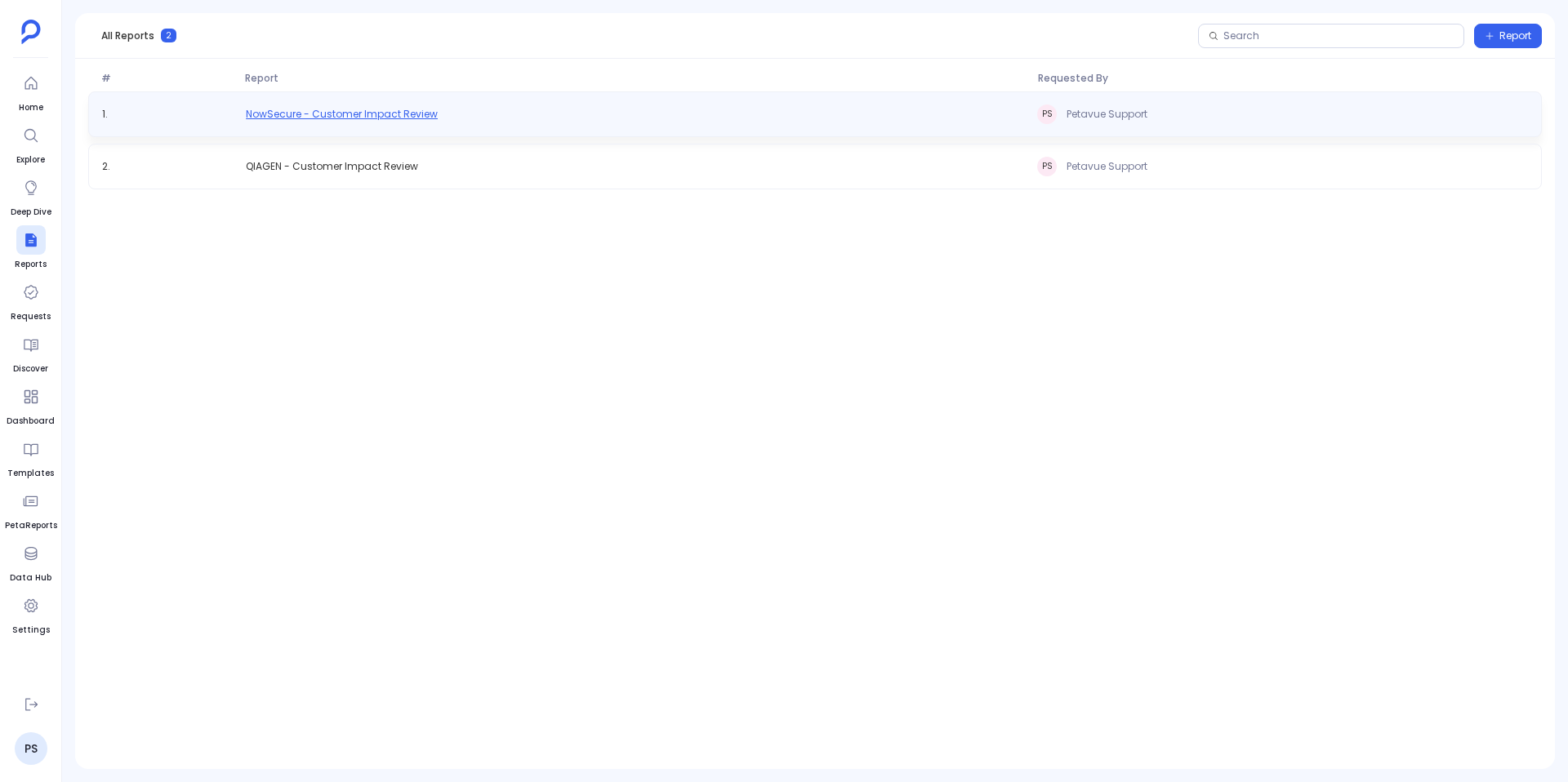
click at [337, 118] on span "NowSecure - Customer Impact Review" at bounding box center [342, 114] width 192 height 13
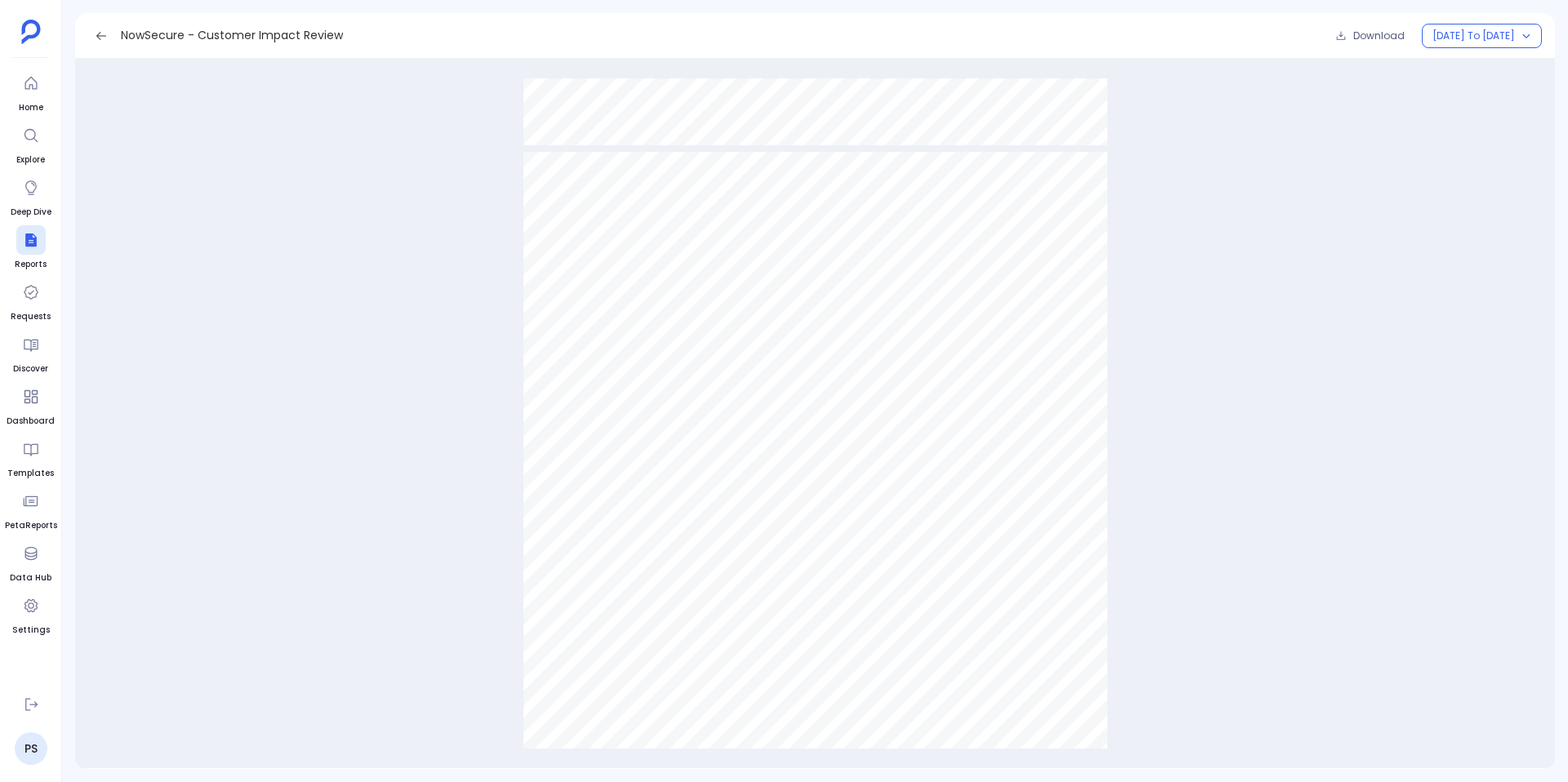
scroll to position [14288, 0]
click at [103, 31] on icon at bounding box center [101, 36] width 13 height 13
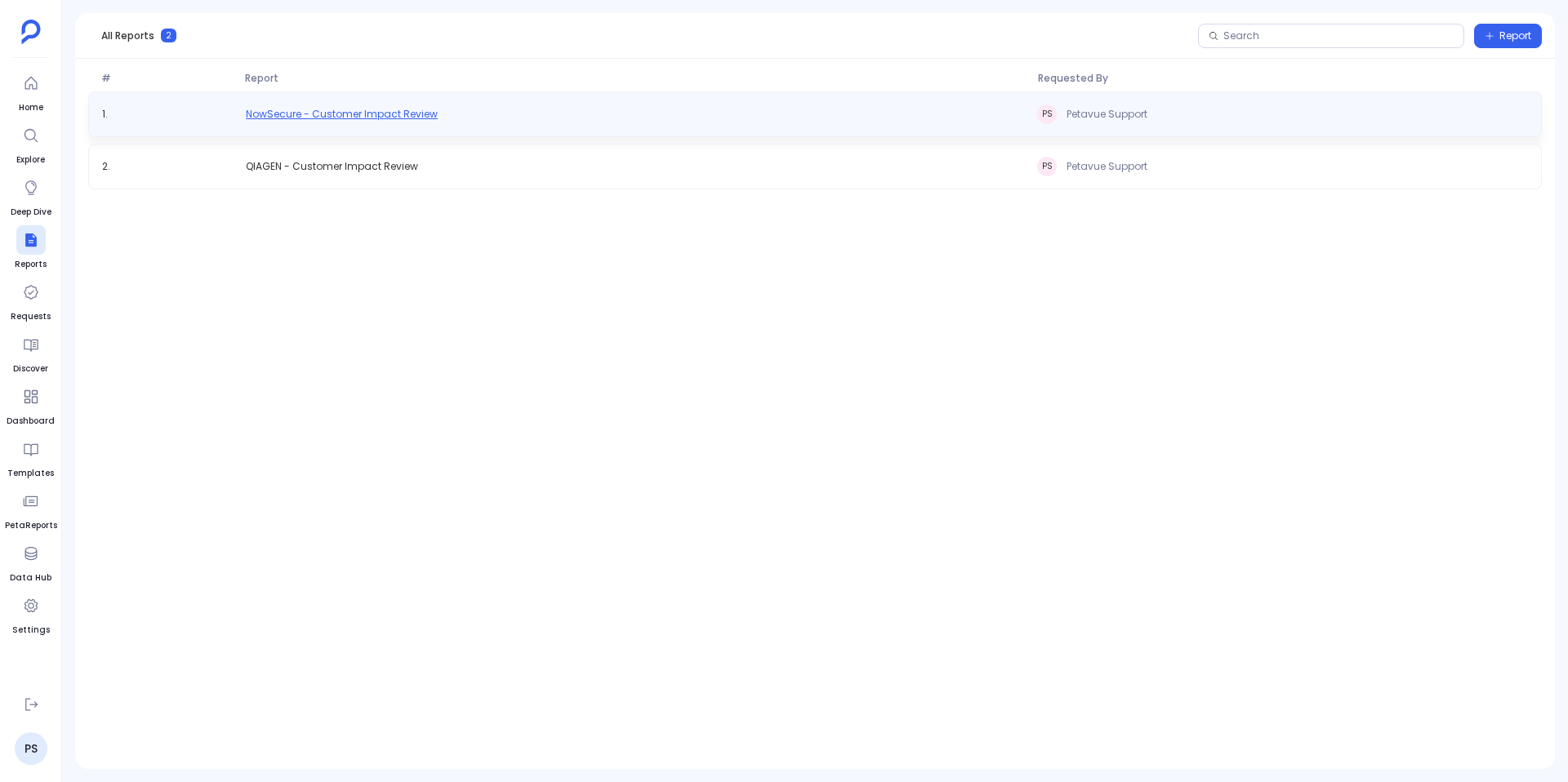
click at [400, 108] on span "NowSecure - Customer Impact Review" at bounding box center [342, 114] width 192 height 13
